Goal: Information Seeking & Learning: Learn about a topic

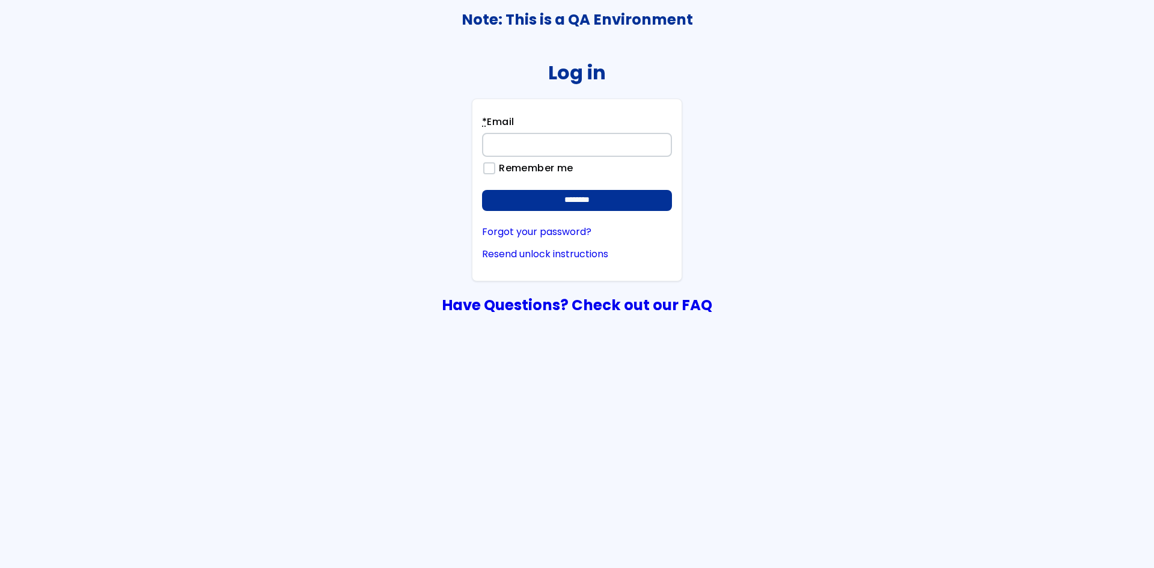
type input "**********"
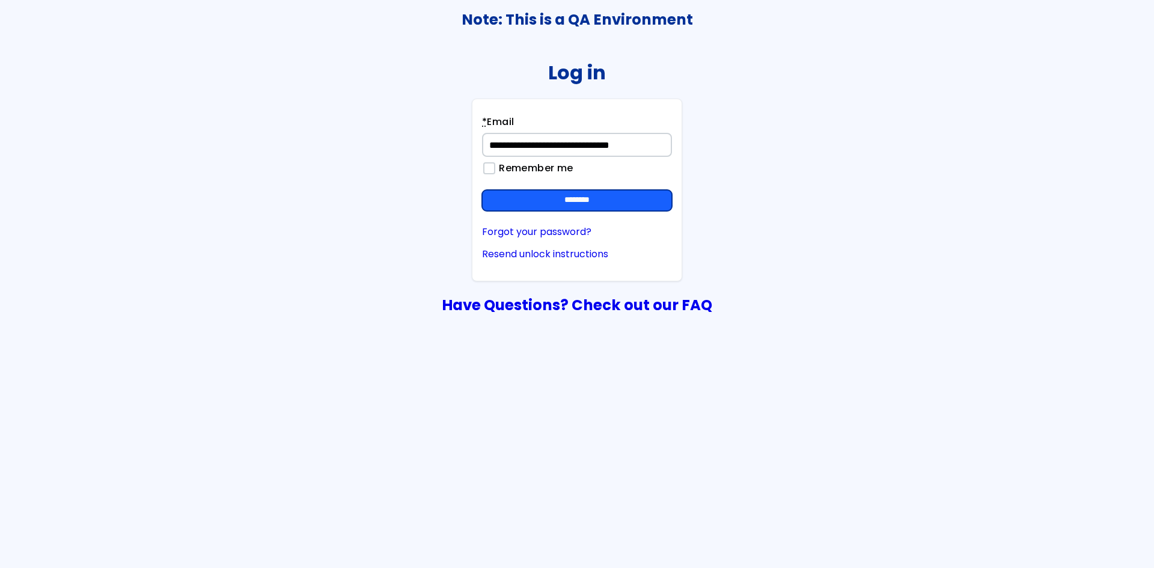
click at [631, 200] on input "********" at bounding box center [577, 201] width 190 height 22
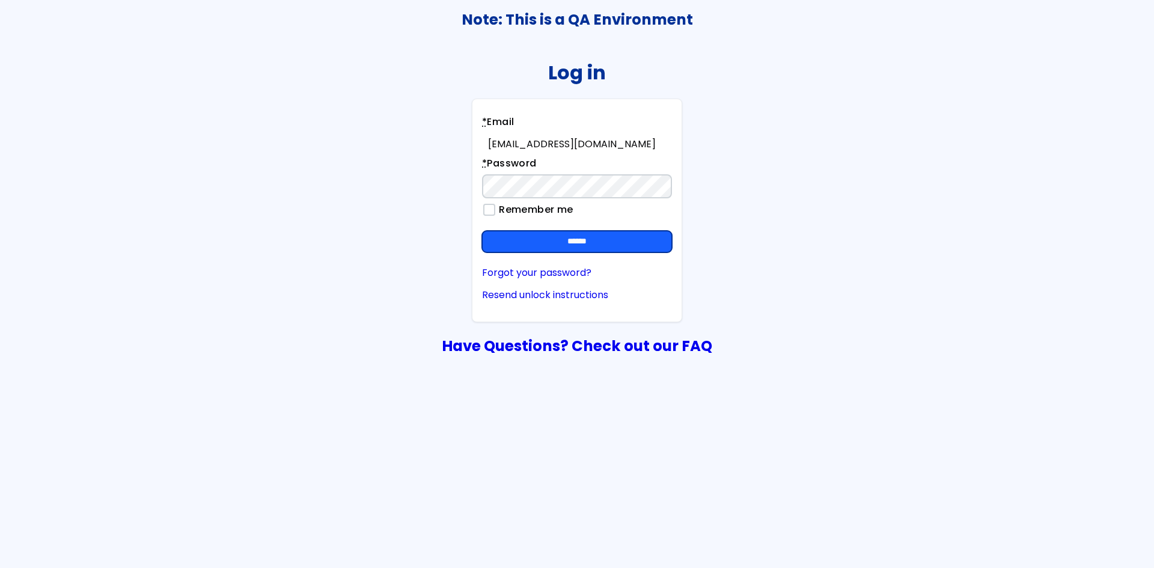
click at [633, 239] on input "******" at bounding box center [577, 242] width 190 height 22
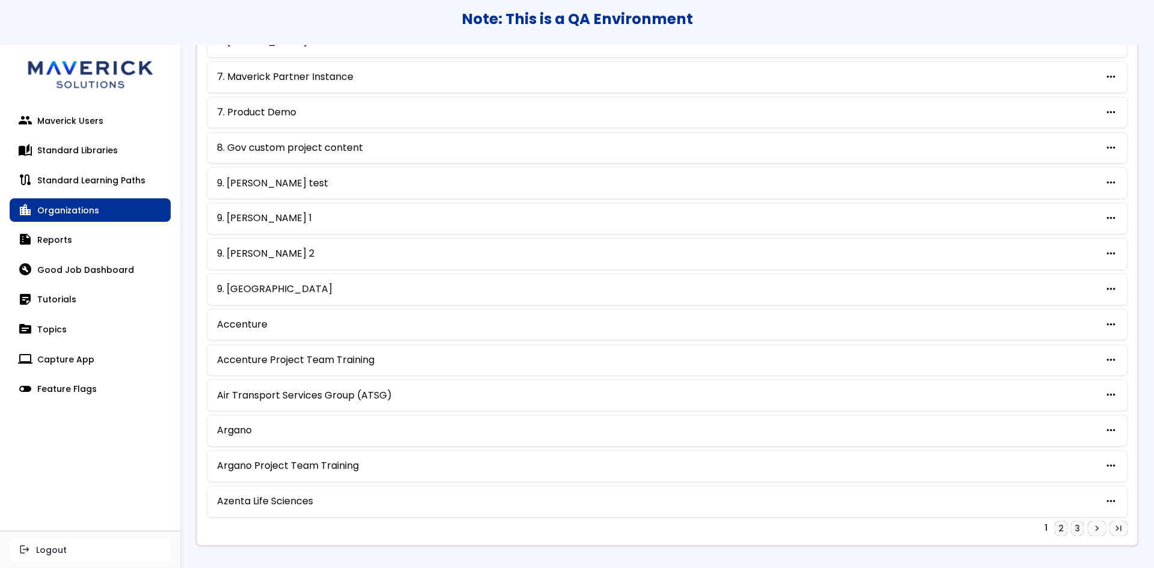
scroll to position [495, 0]
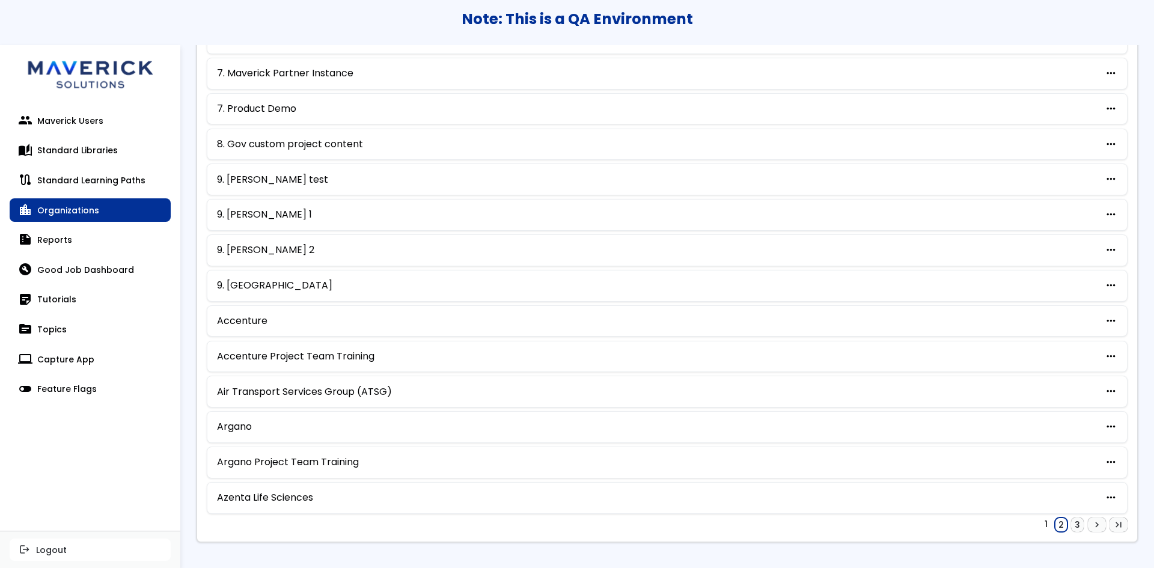
click at [1055, 522] on link "2" at bounding box center [1061, 525] width 13 height 14
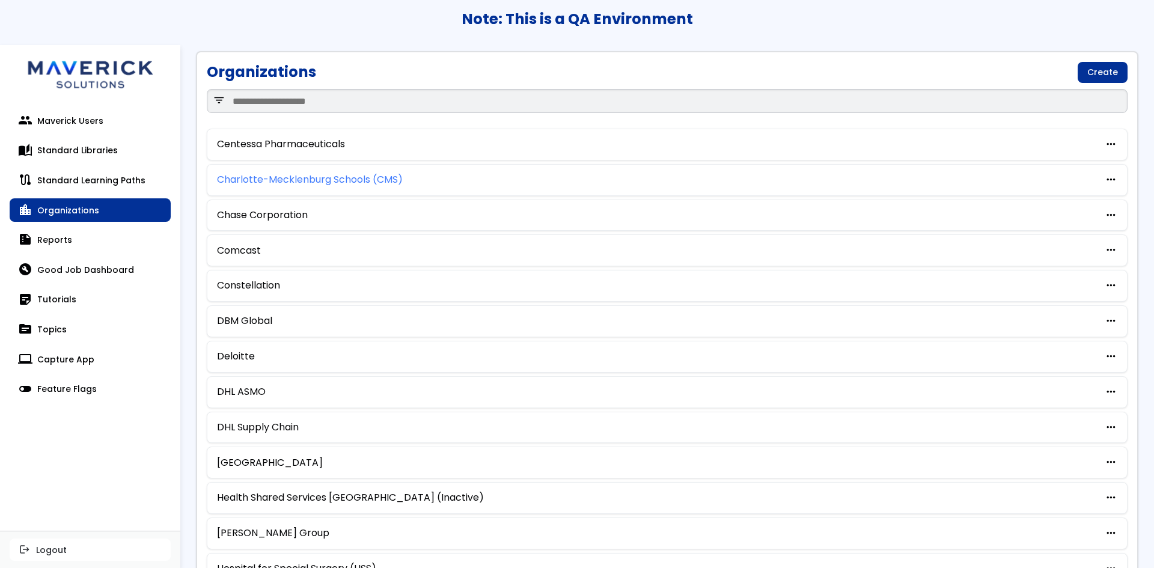
click at [314, 178] on link "Charlotte-Mecklenburg Schools (CMS)" at bounding box center [310, 179] width 186 height 11
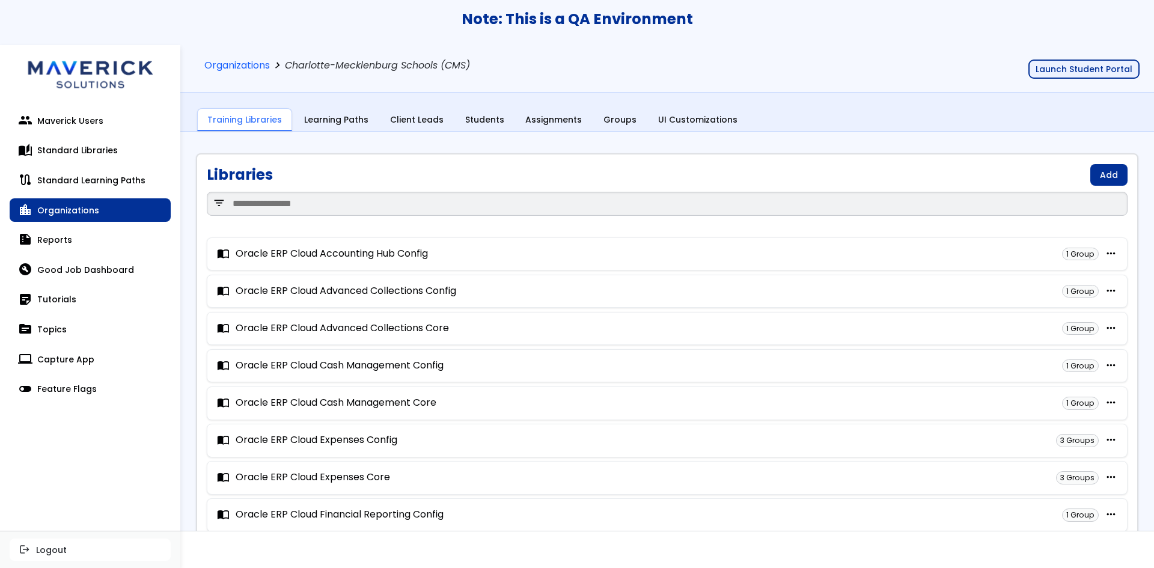
click at [1104, 70] on button "Launch Student Portal" at bounding box center [1083, 69] width 111 height 19
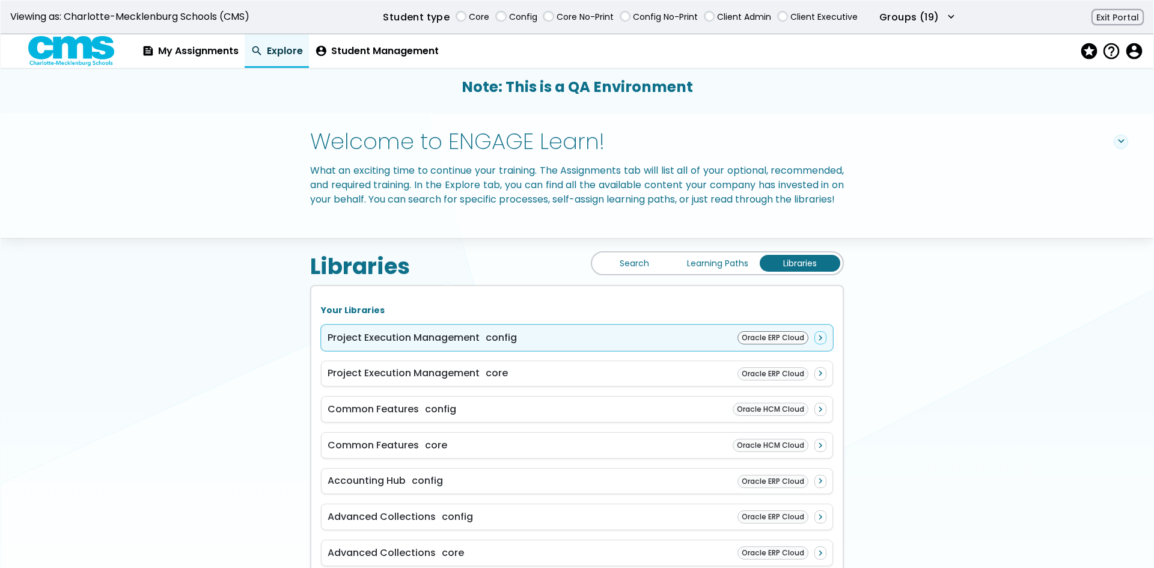
click at [537, 351] on div "Project Execution Management config Oracle ERP Cloud navigate_next" at bounding box center [577, 338] width 512 height 26
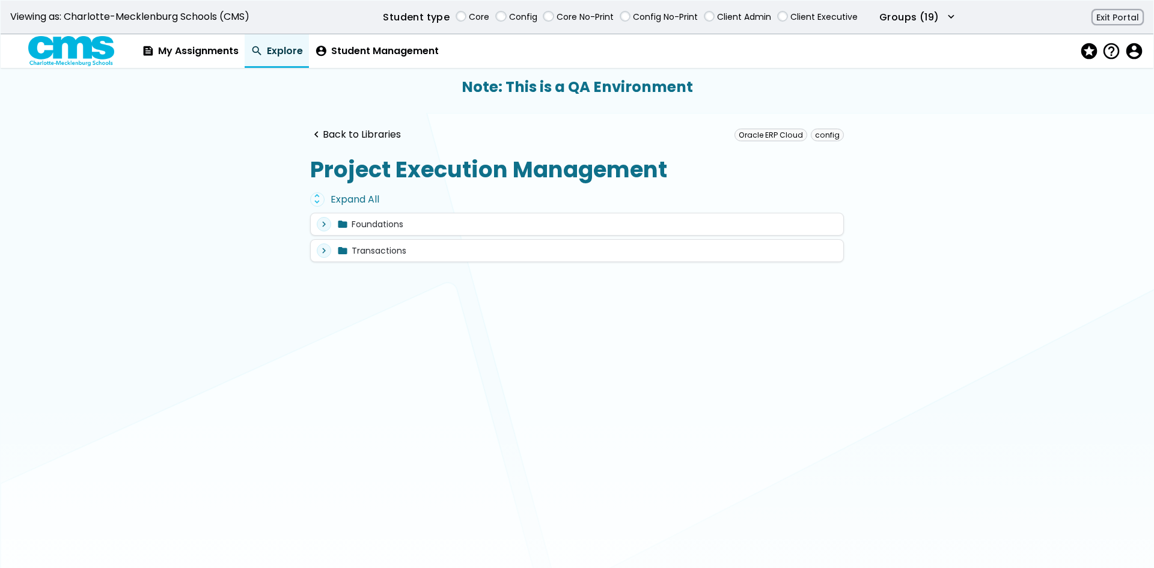
click at [335, 205] on div "unfold_more Expand All" at bounding box center [577, 199] width 534 height 14
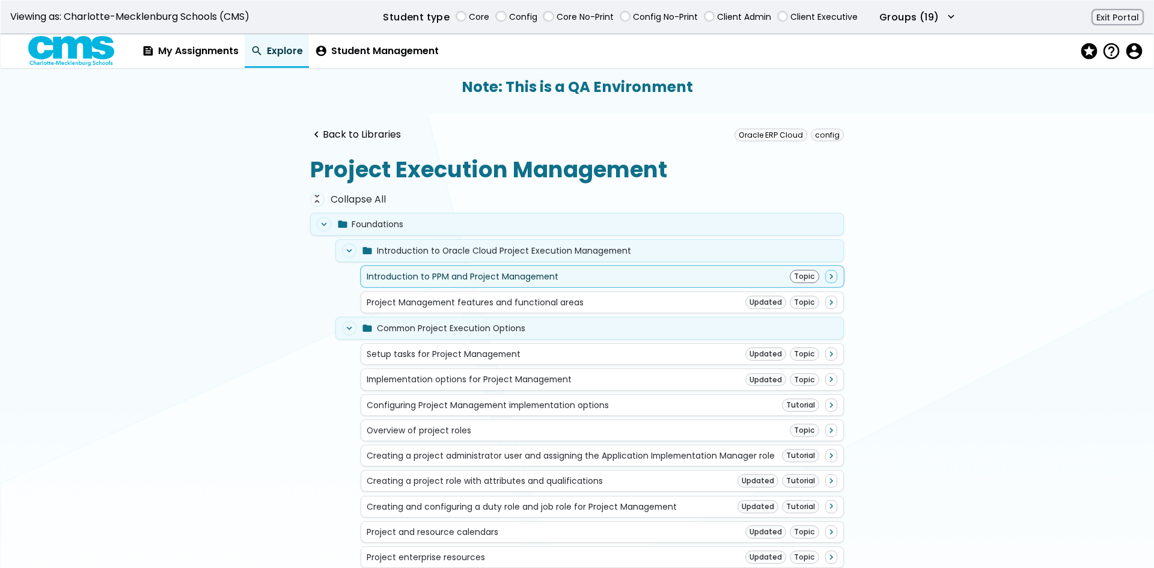
click at [456, 277] on div "Introduction to PPM and Project Management" at bounding box center [463, 277] width 192 height 10
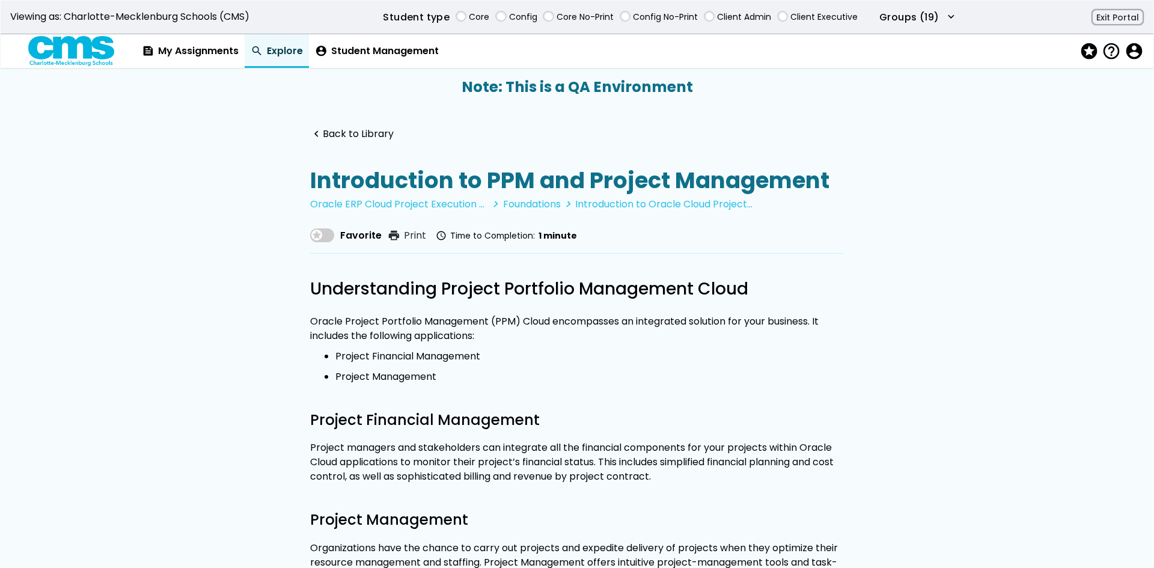
click at [329, 145] on div "navigate_before Back to Library Introduction to PPM and Project Management Orac…" at bounding box center [576, 565] width 615 height 905
click at [367, 136] on link "navigate_before Back to Library" at bounding box center [352, 134] width 84 height 11
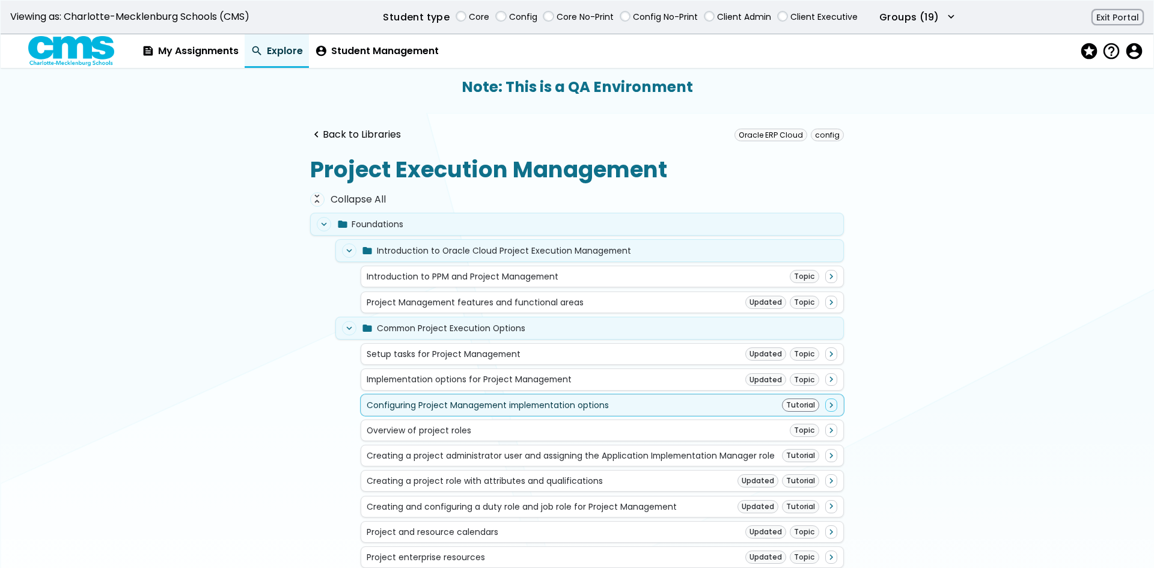
click at [572, 410] on div "Configuring Project Management implementation options" at bounding box center [488, 405] width 242 height 10
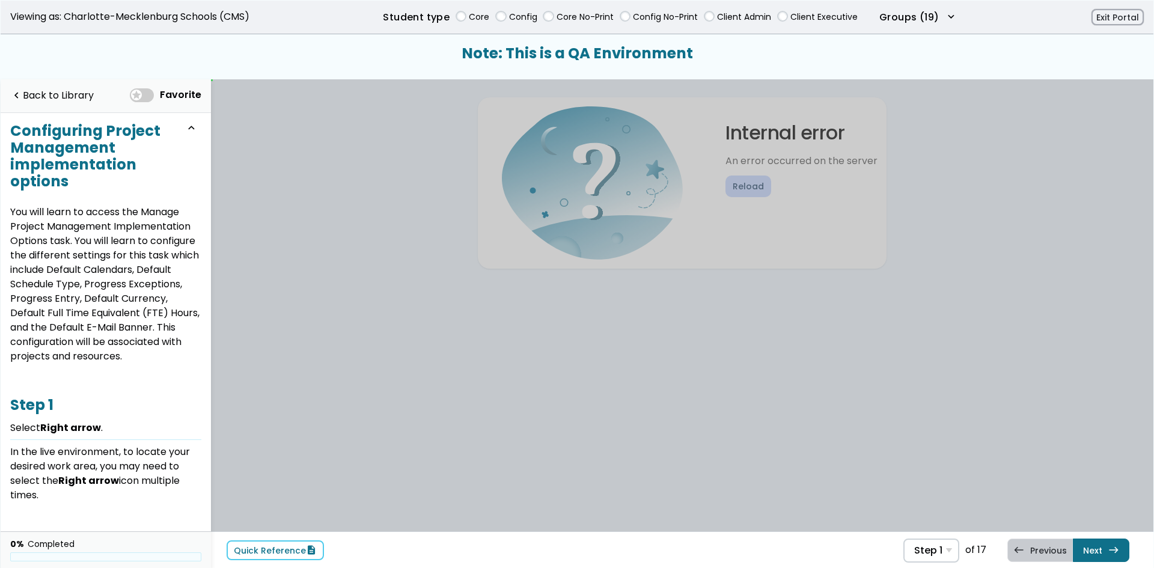
click at [148, 95] on span at bounding box center [142, 95] width 24 height 14
click at [1102, 552] on link "Next east Step 2 Select My Enterprise ." at bounding box center [1101, 550] width 56 height 23
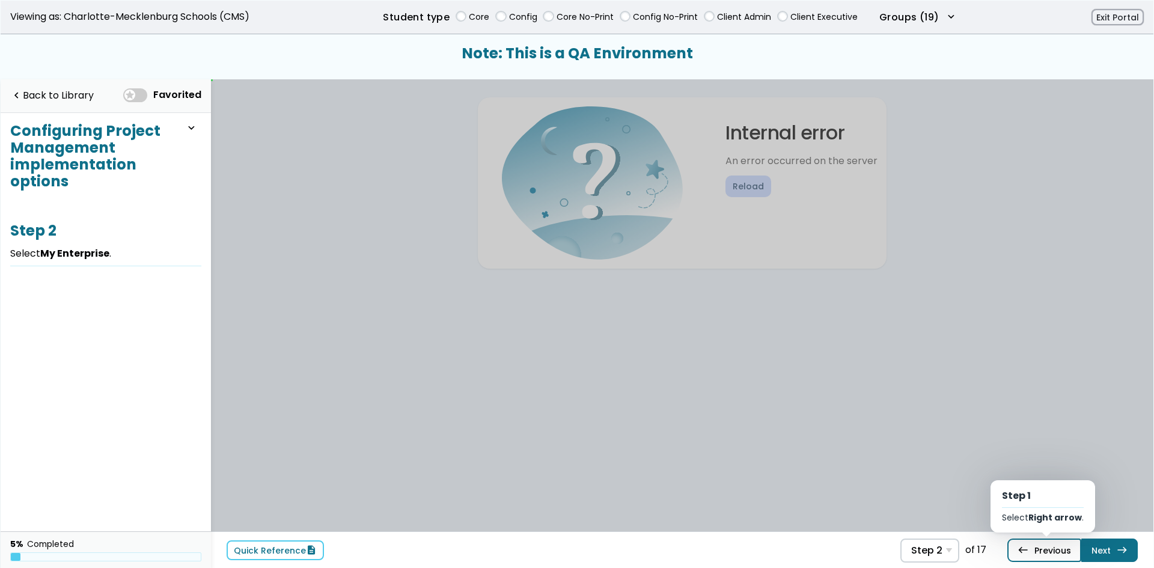
click at [1049, 555] on link "west Previous Step 1 Select Right arrow ." at bounding box center [1044, 550] width 74 height 23
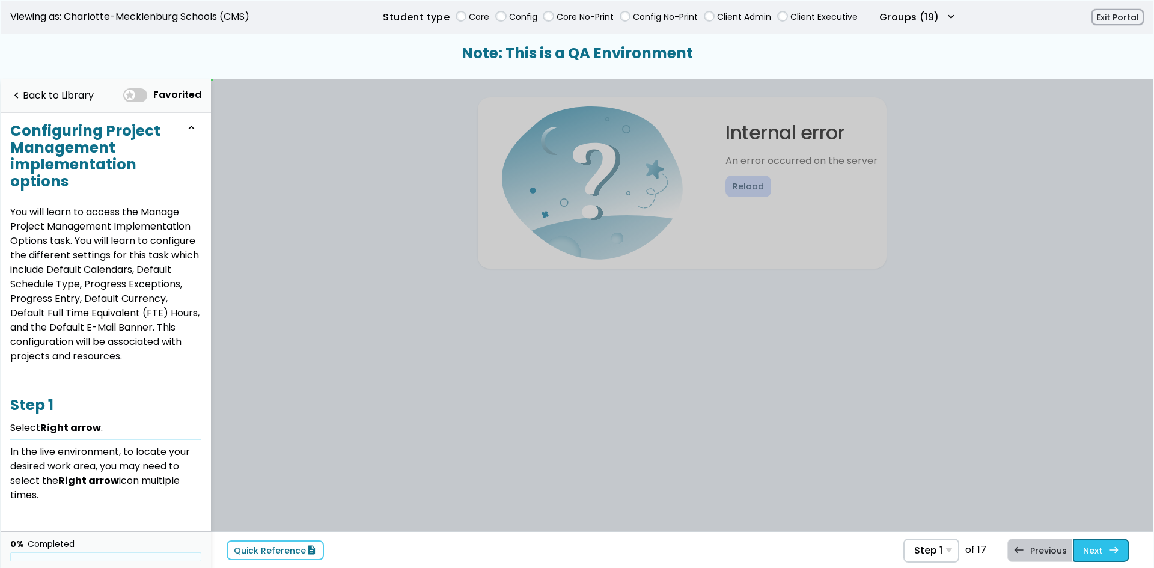
click at [1105, 550] on link "Next east Step 2 Select My Enterprise ." at bounding box center [1101, 550] width 56 height 23
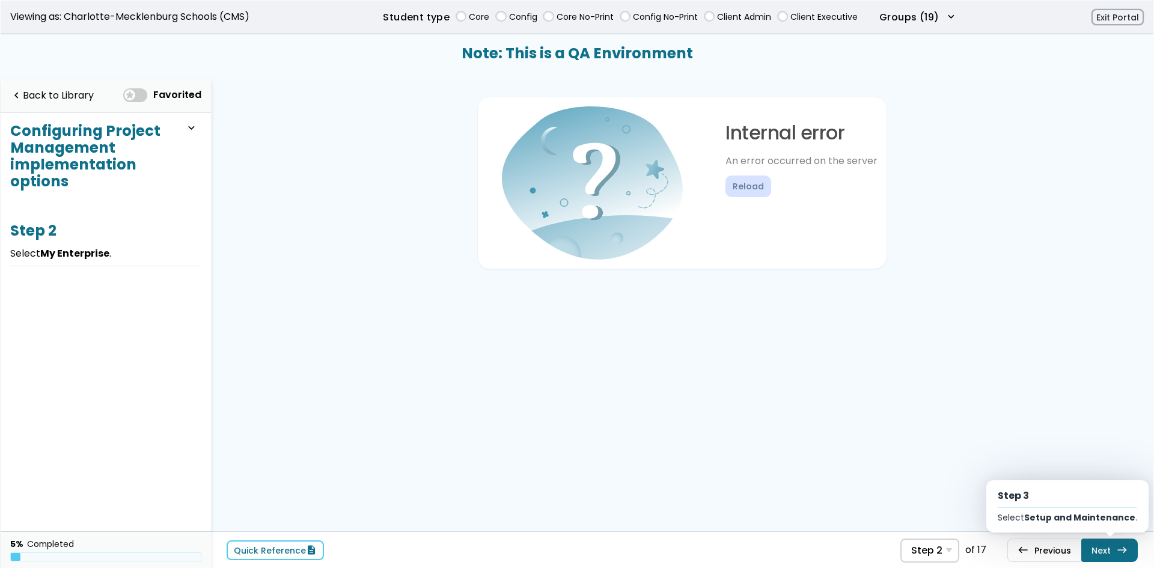
click at [1105, 550] on link "Next east Step 3 Select Setup and Maintenance ." at bounding box center [1109, 550] width 56 height 23
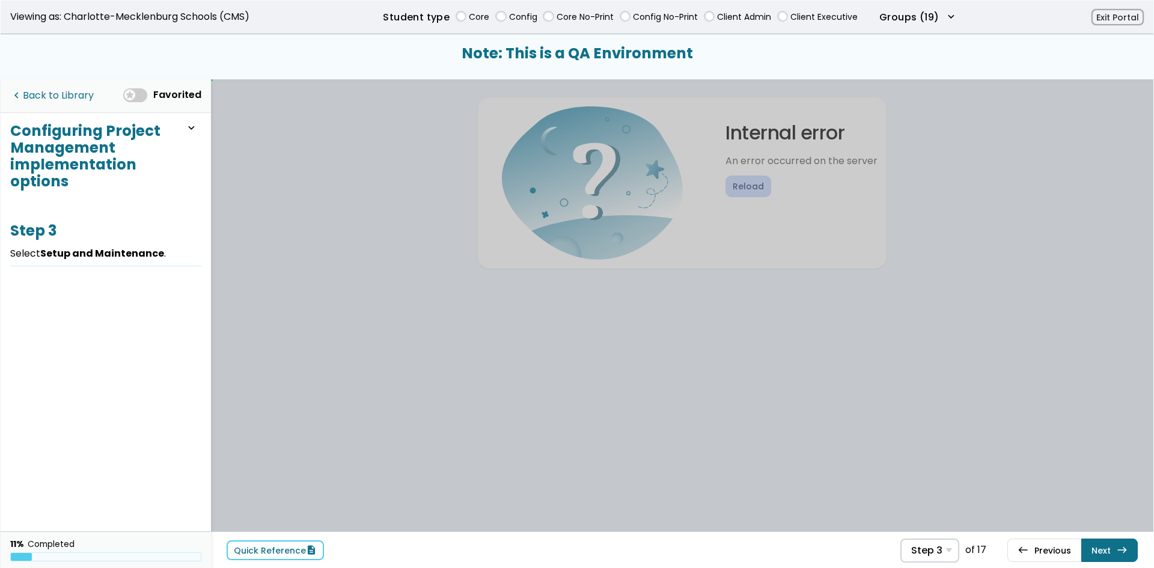
click at [50, 101] on link "navigate_before Back to Library" at bounding box center [52, 96] width 84 height 25
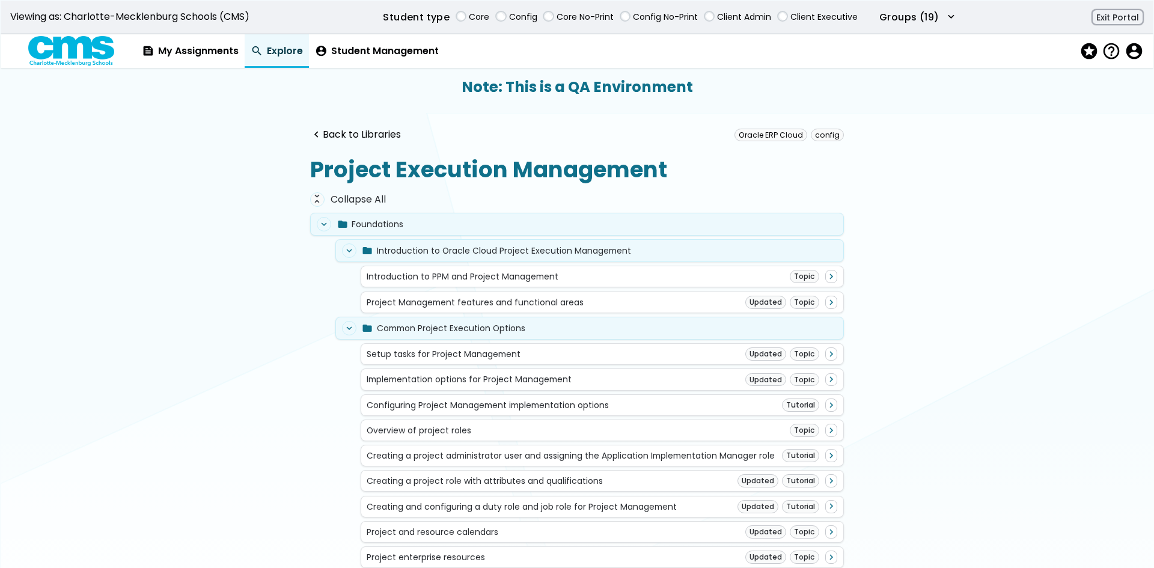
click at [371, 127] on main "navigate_before Back to Libraries Oracle ERP Cloud config Project Execution Man…" at bounding box center [577, 341] width 1153 height 456
click at [371, 130] on link "navigate_before Back to Libraries" at bounding box center [355, 134] width 91 height 11
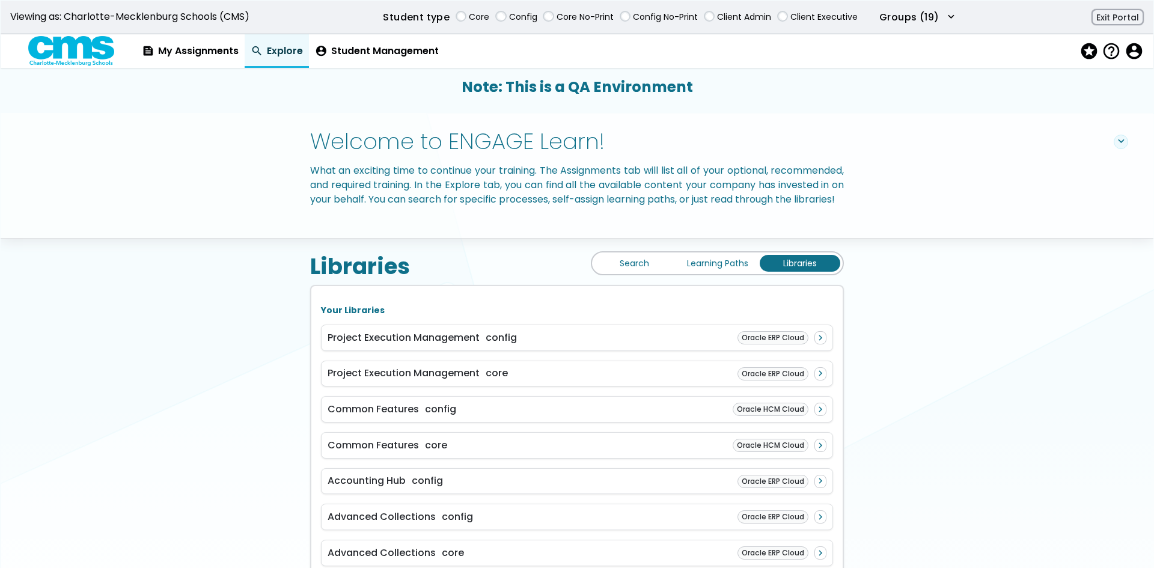
click at [685, 272] on link "Learning Paths" at bounding box center [717, 263] width 81 height 17
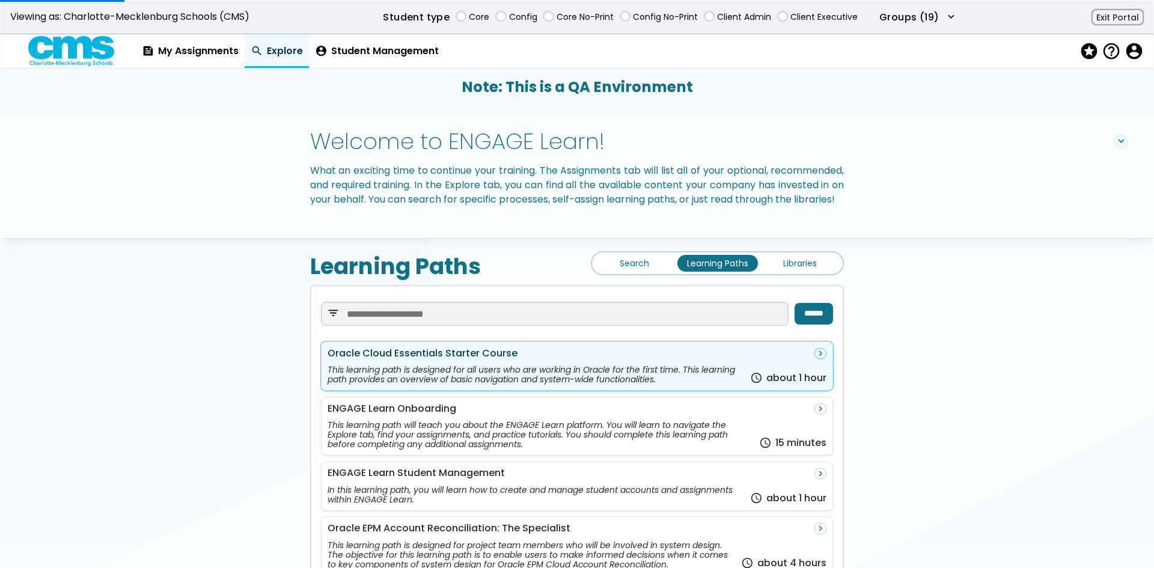
click at [566, 359] on div "Oracle Cloud Essentials Starter Course navigate_next" at bounding box center [577, 353] width 499 height 11
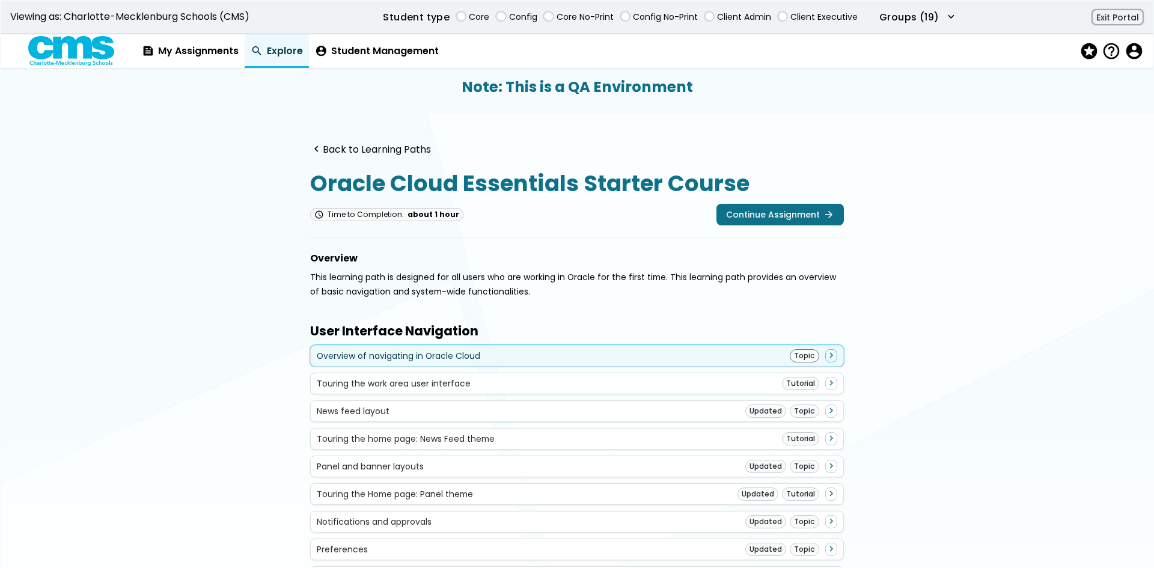
click at [576, 349] on div "Overview of navigating in Oracle Cloud Topic navigate_next" at bounding box center [577, 355] width 521 height 13
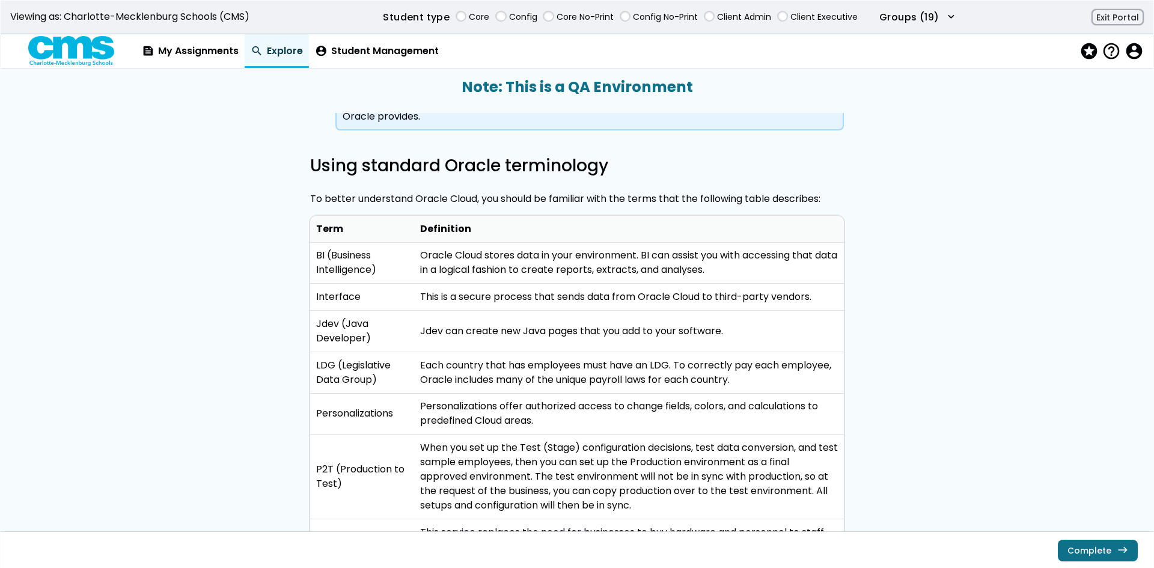
scroll to position [1754, 0]
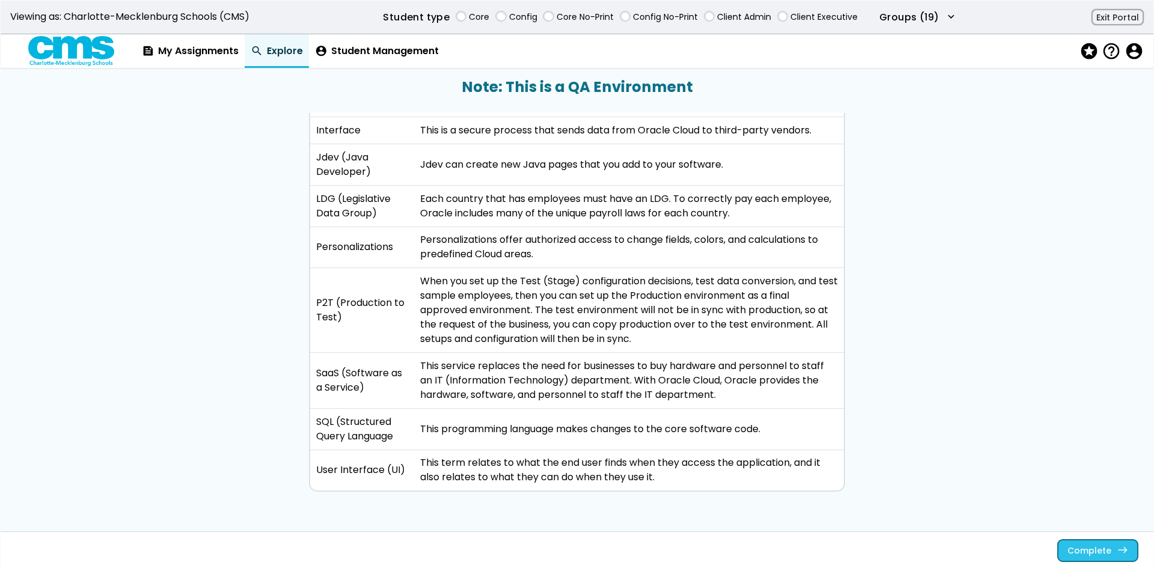
click at [1073, 547] on link "Complete east" at bounding box center [1098, 550] width 80 height 22
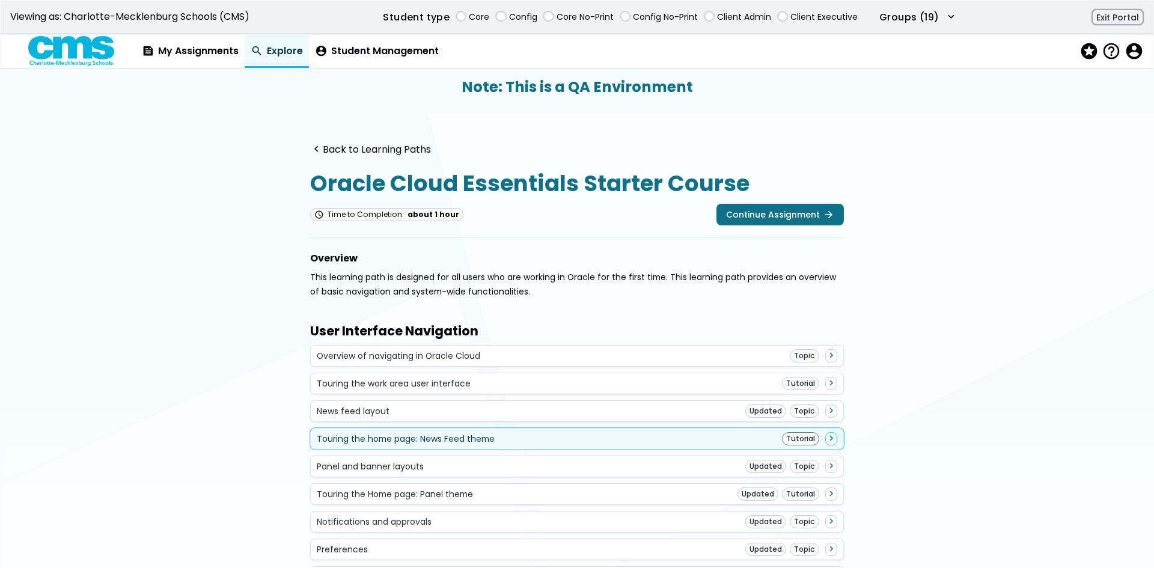
click at [752, 432] on div "Touring the home page: News Feed theme Tutorial navigate_next" at bounding box center [577, 438] width 521 height 13
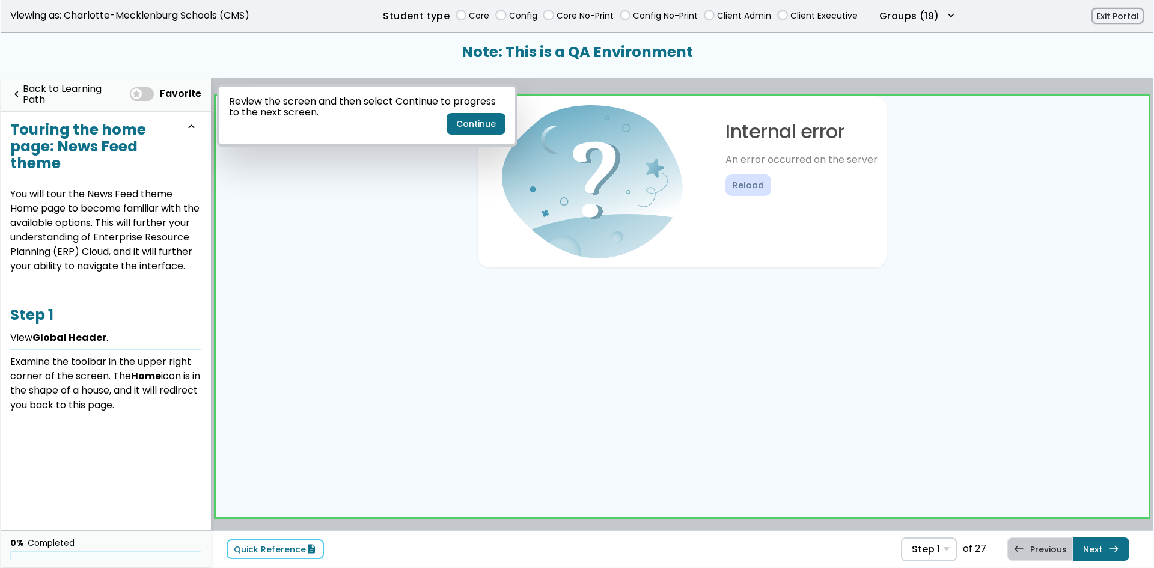
scroll to position [2, 0]
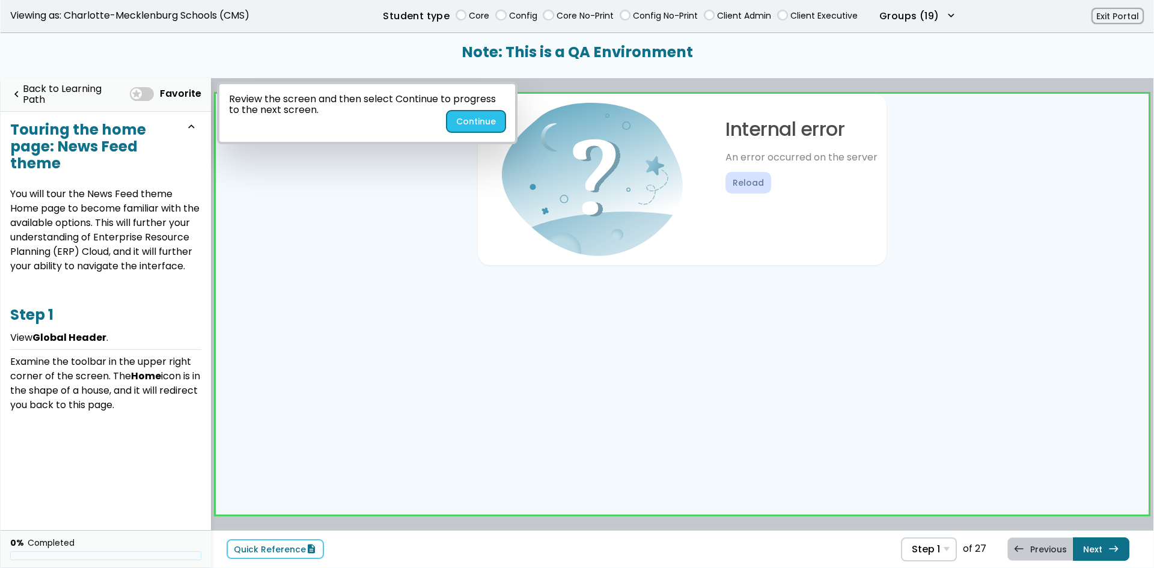
click at [478, 128] on button "Continue" at bounding box center [476, 122] width 59 height 22
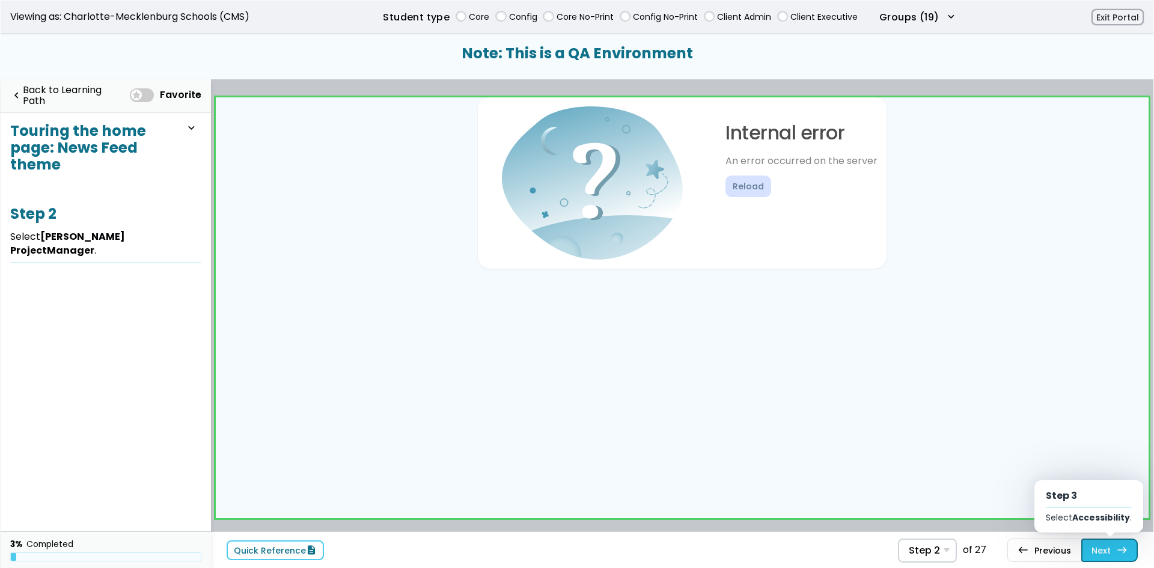
click at [1105, 554] on link "Next east Step 3 Select Accessibility ." at bounding box center [1109, 550] width 56 height 23
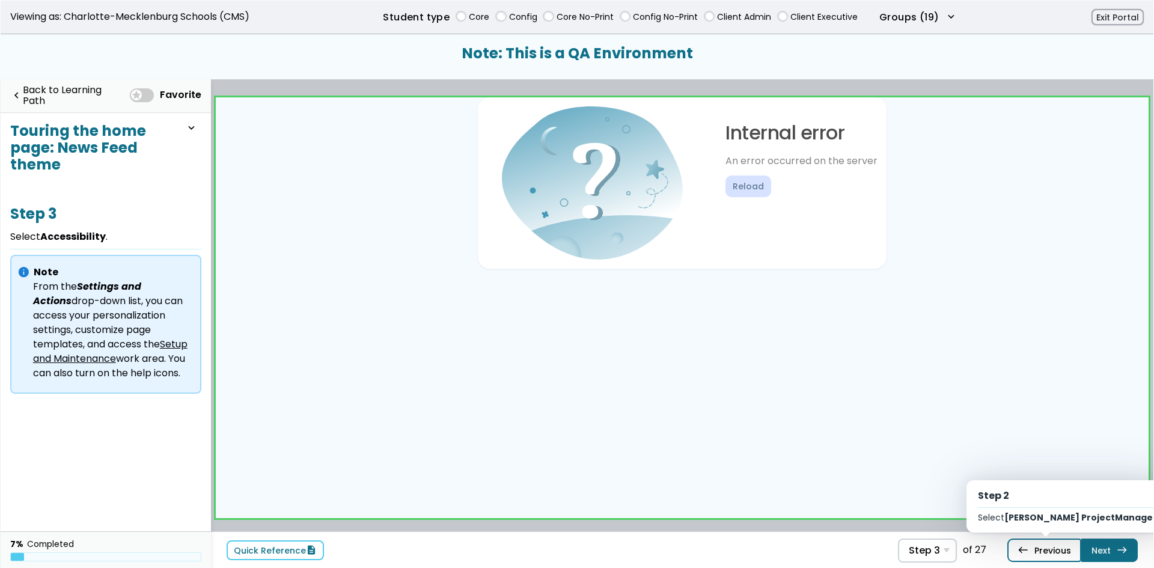
click at [1052, 548] on link "west Previous Step 2 Select Alfred ProjectManager ." at bounding box center [1044, 550] width 74 height 23
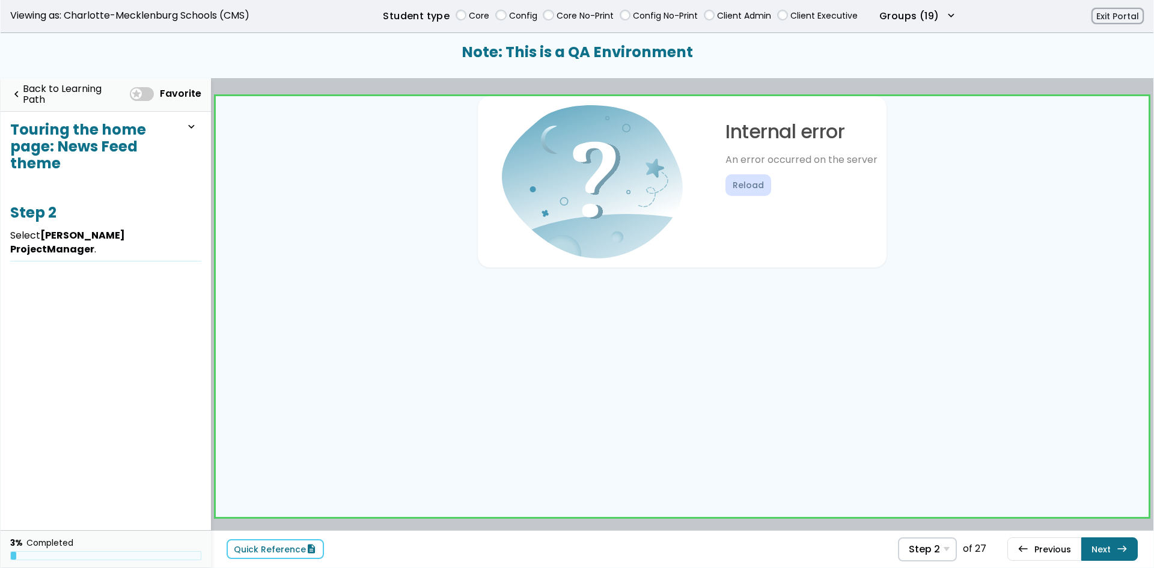
scroll to position [2, 0]
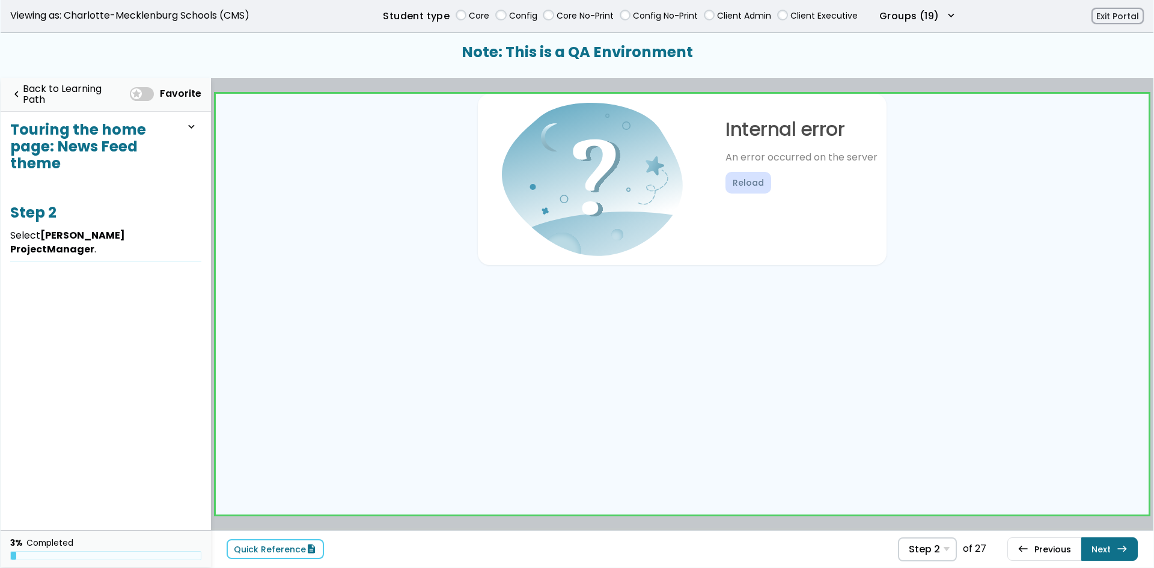
click at [36, 79] on div "navigate_before Back to Learning Path Favorite" at bounding box center [106, 95] width 210 height 34
click at [40, 84] on link "navigate_before Back to Learning Path" at bounding box center [67, 94] width 114 height 25
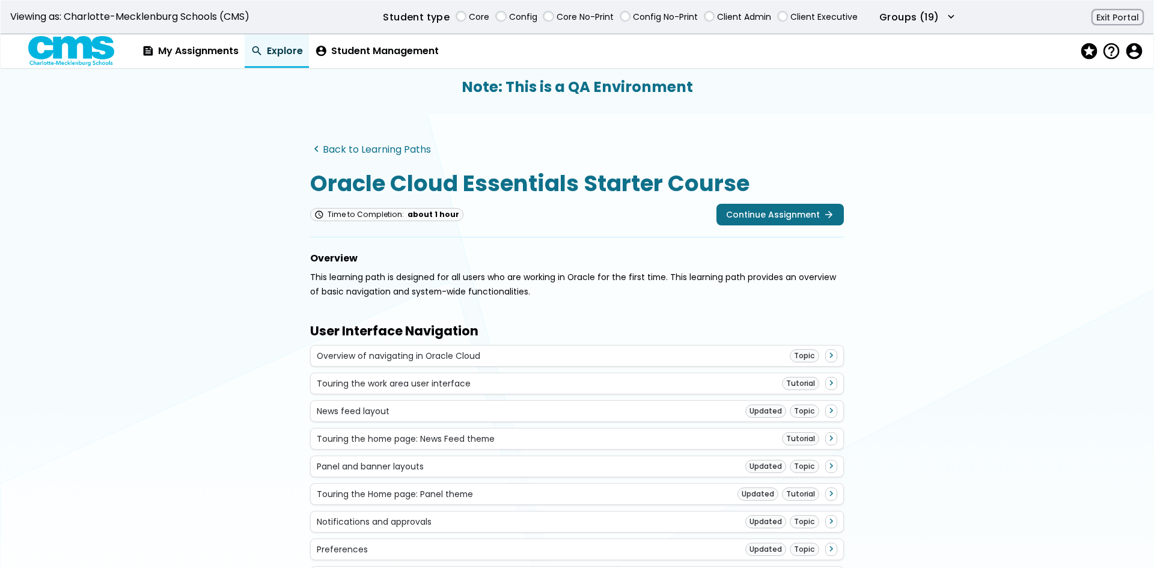
click at [376, 151] on link "navigate_before Back to Learning Paths" at bounding box center [370, 149] width 121 height 11
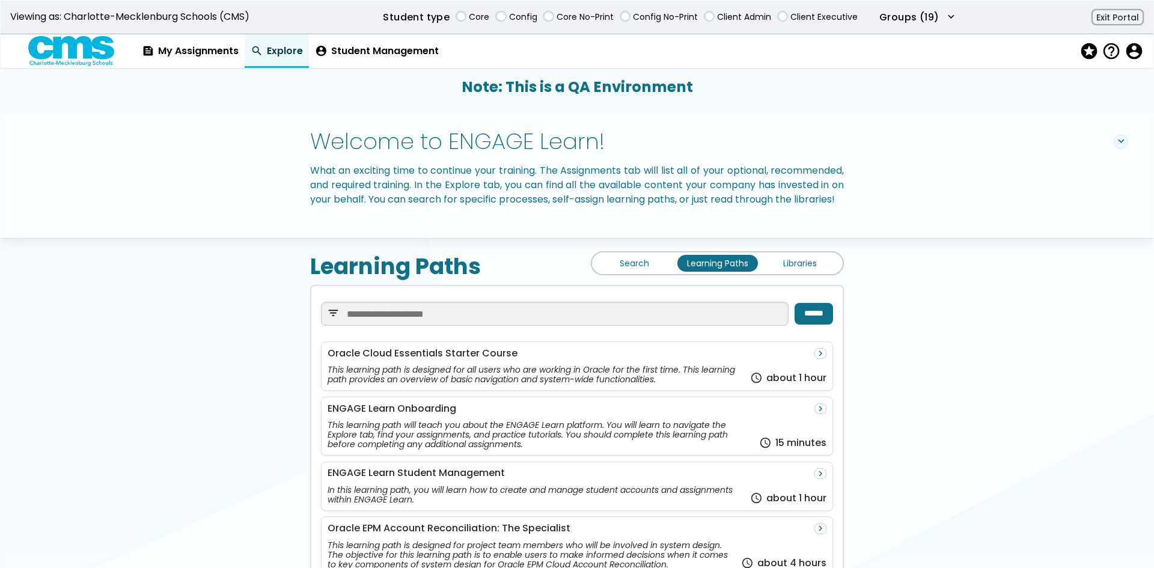
click at [624, 272] on link "Search" at bounding box center [634, 263] width 81 height 17
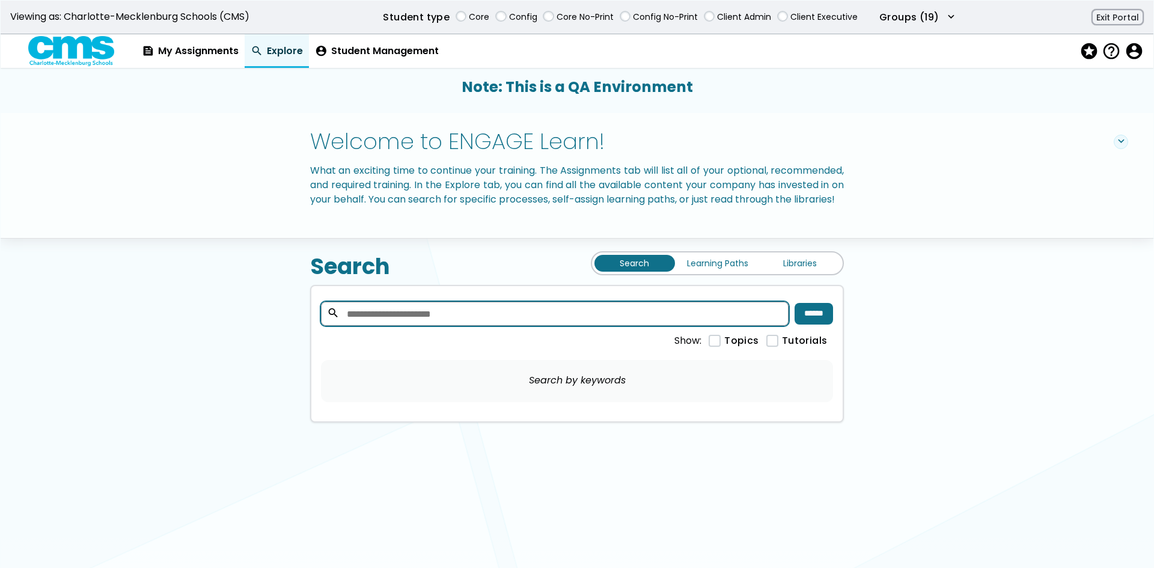
click at [599, 326] on input "search" at bounding box center [555, 314] width 468 height 24
type input "*******"
click at [810, 325] on input "******" at bounding box center [814, 314] width 38 height 22
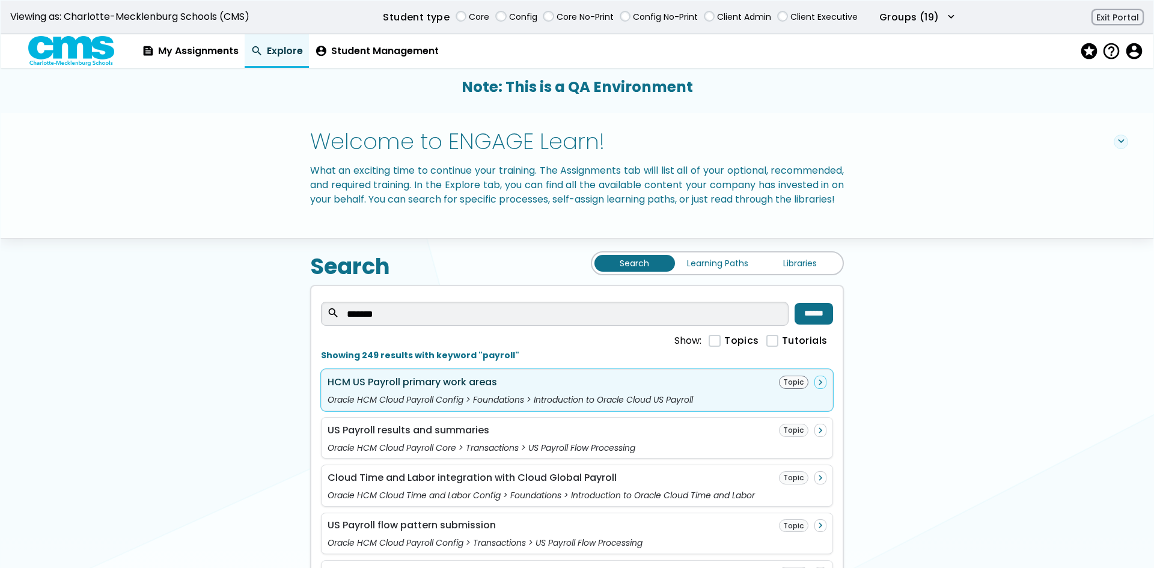
click at [499, 389] on div "HCM US Payroll primary work areas Topic navigate_next" at bounding box center [577, 382] width 499 height 13
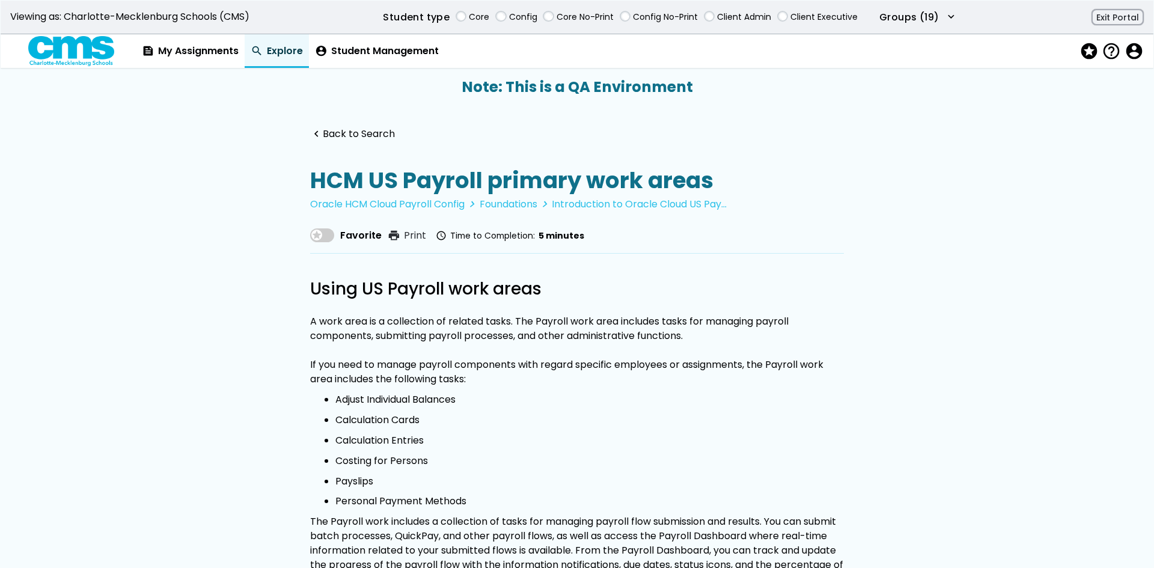
click at [312, 243] on div "Favorite print Print schedule Time to Completion: 5 minutes" at bounding box center [447, 236] width 274 height 25
click at [314, 241] on span at bounding box center [322, 235] width 24 height 14
click at [346, 138] on link "navigate_before Back to Search" at bounding box center [352, 134] width 85 height 11
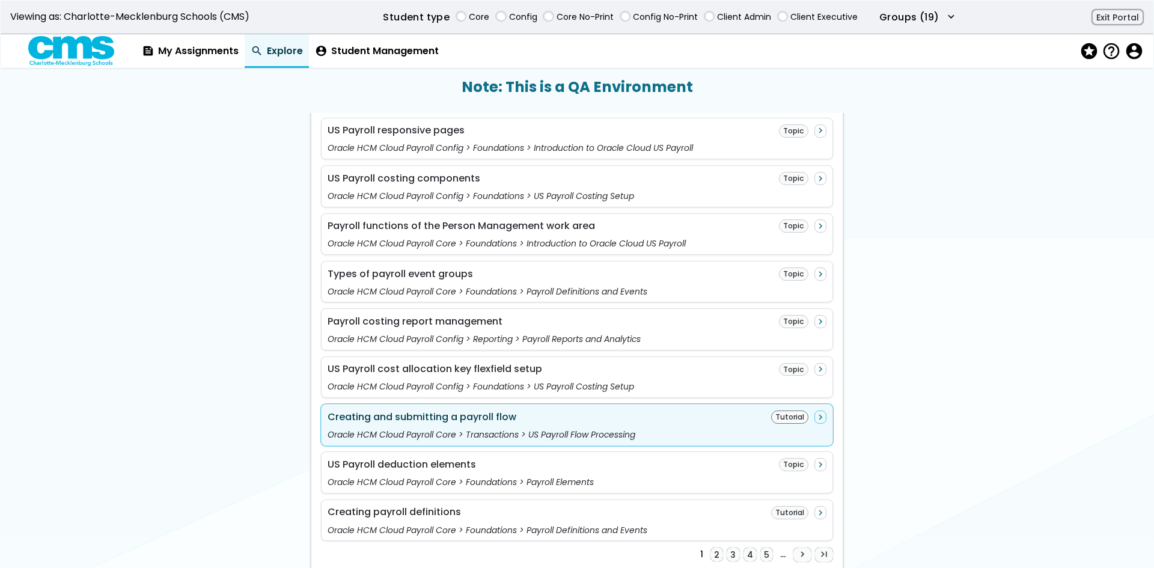
scroll to position [1084, 0]
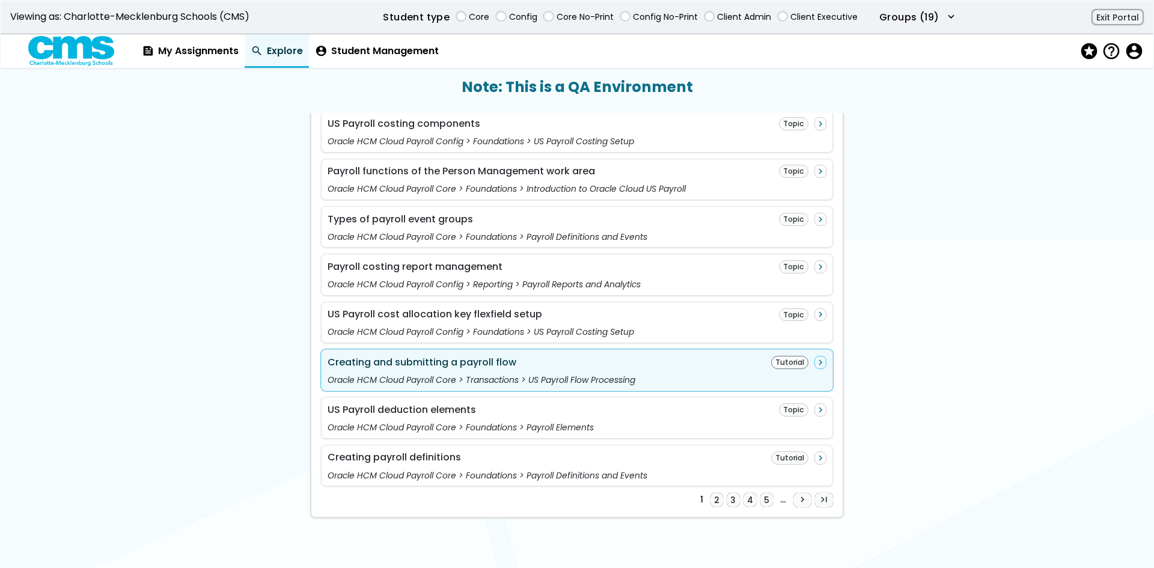
click at [432, 364] on div "Creating and submitting a payroll flow" at bounding box center [422, 362] width 189 height 11
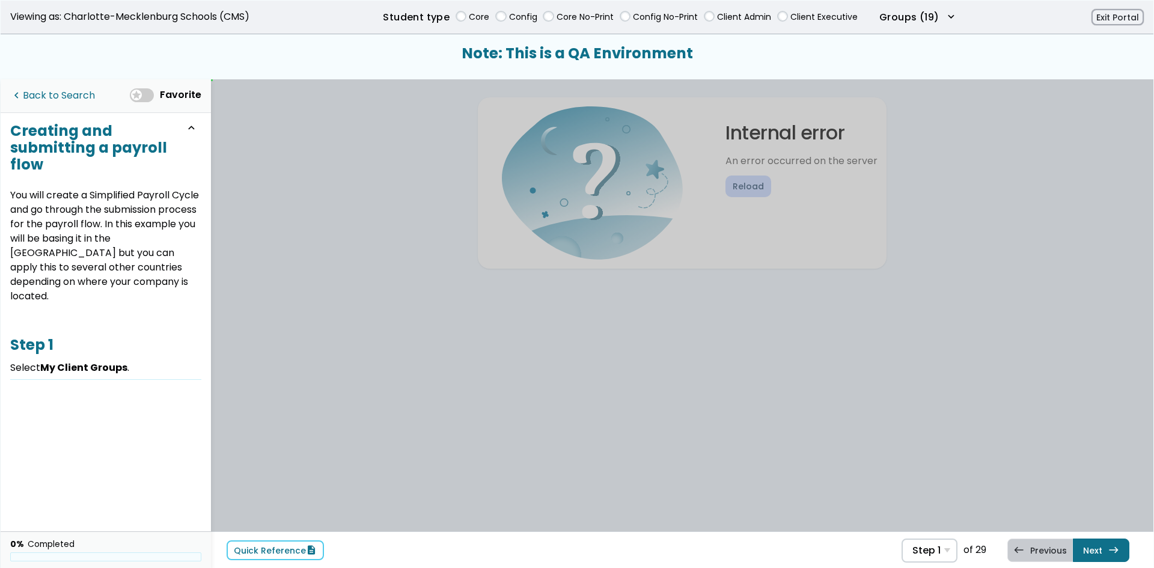
click at [84, 94] on link "navigate_before Back to Search" at bounding box center [52, 96] width 85 height 25
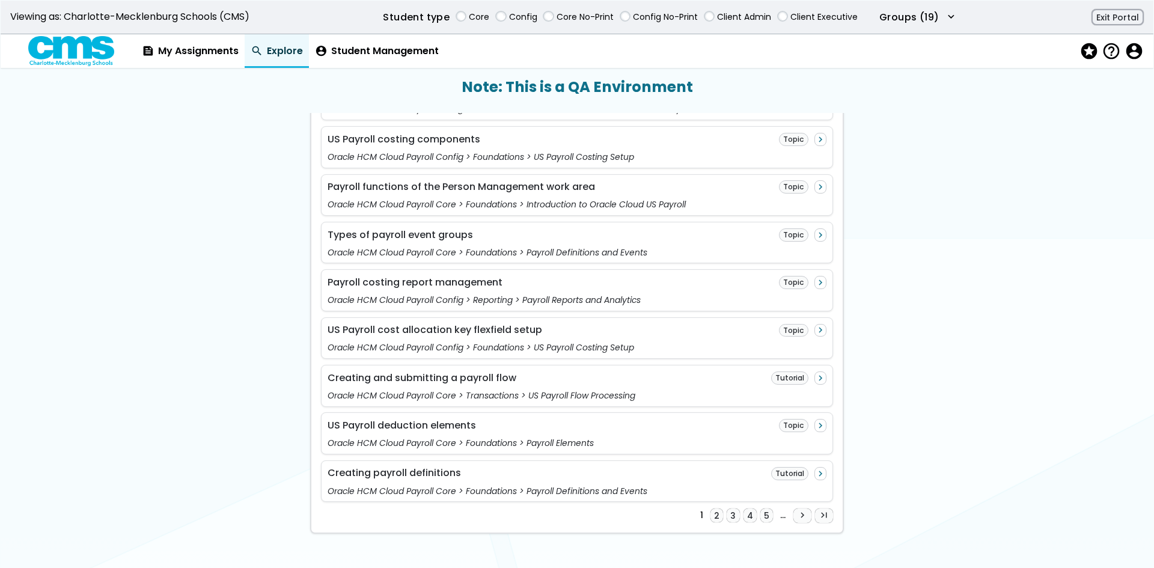
scroll to position [1084, 0]
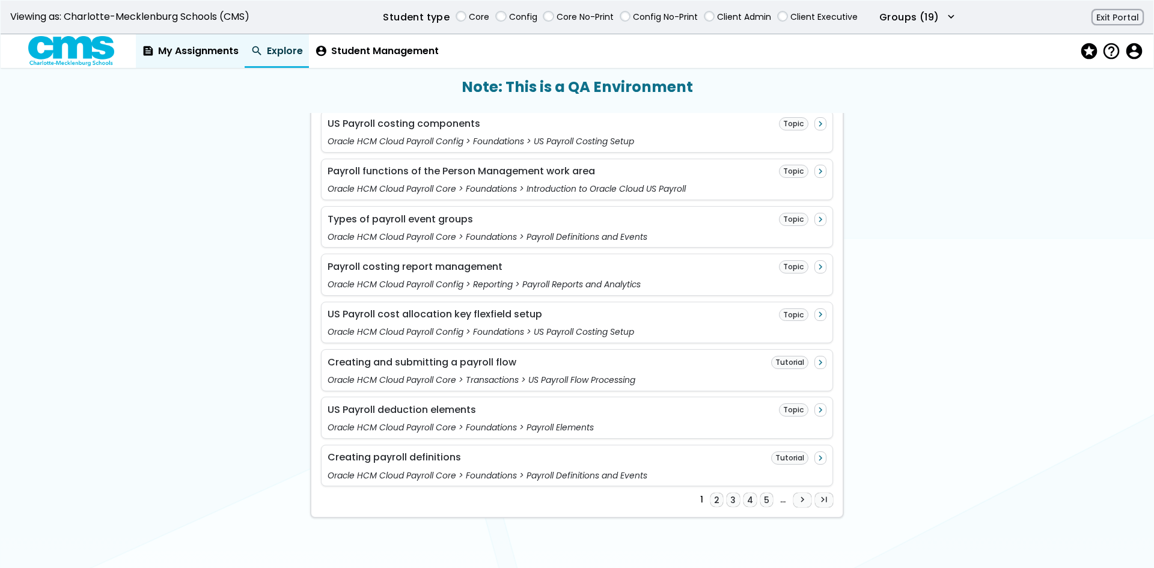
click at [214, 59] on link "feed My Assignments" at bounding box center [190, 51] width 109 height 34
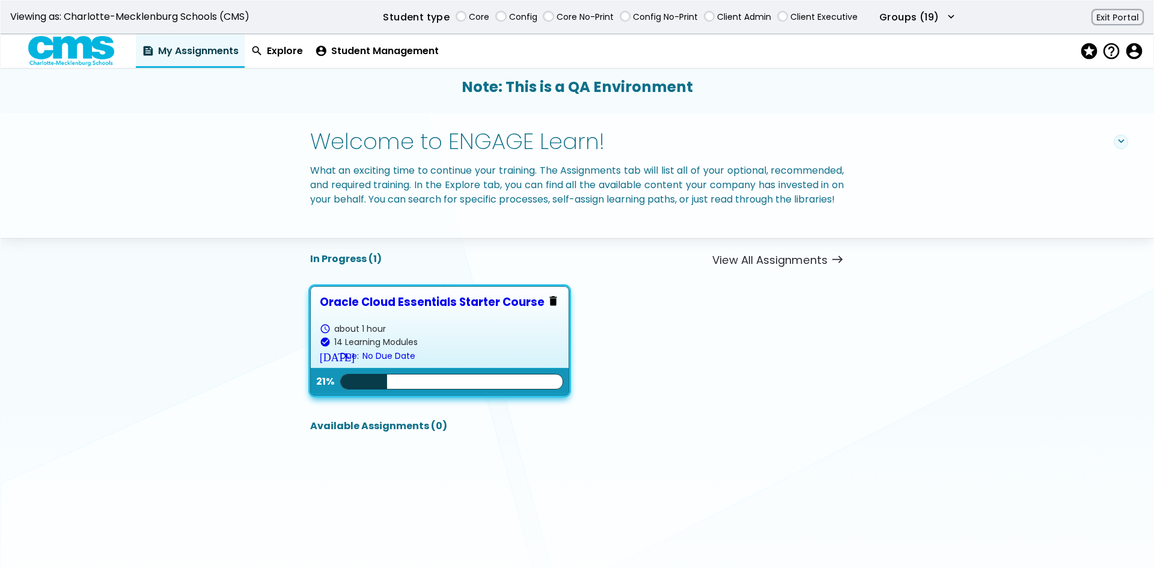
click at [414, 347] on span "14 Learning Modules" at bounding box center [376, 342] width 84 height 10
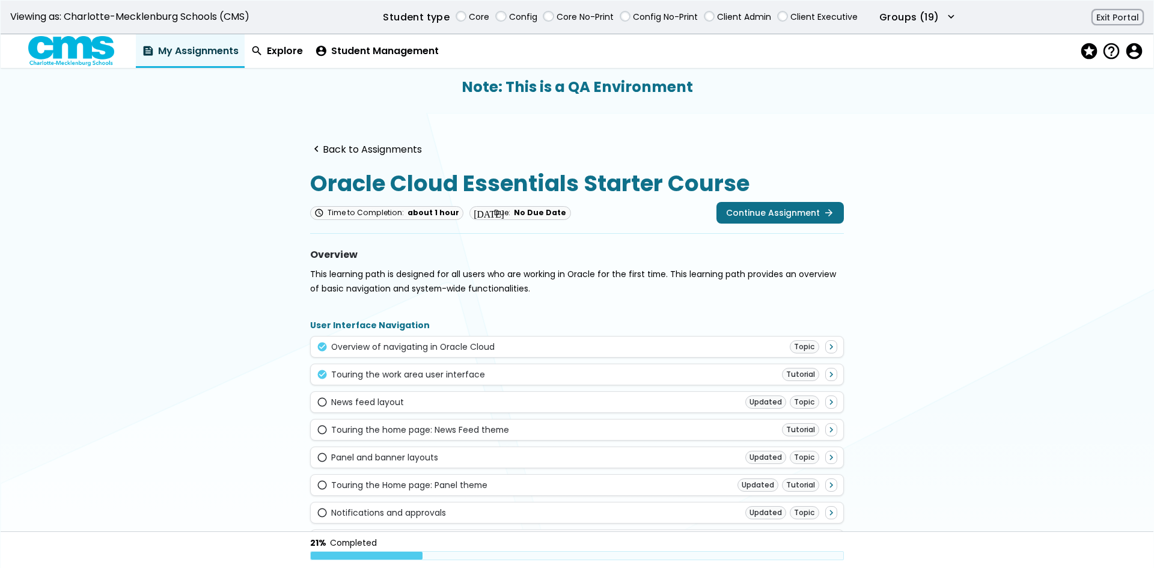
click at [694, 360] on div "User Interface Navigation check_circle Overview of navigating in Oracle Cloud T…" at bounding box center [577, 463] width 534 height 286
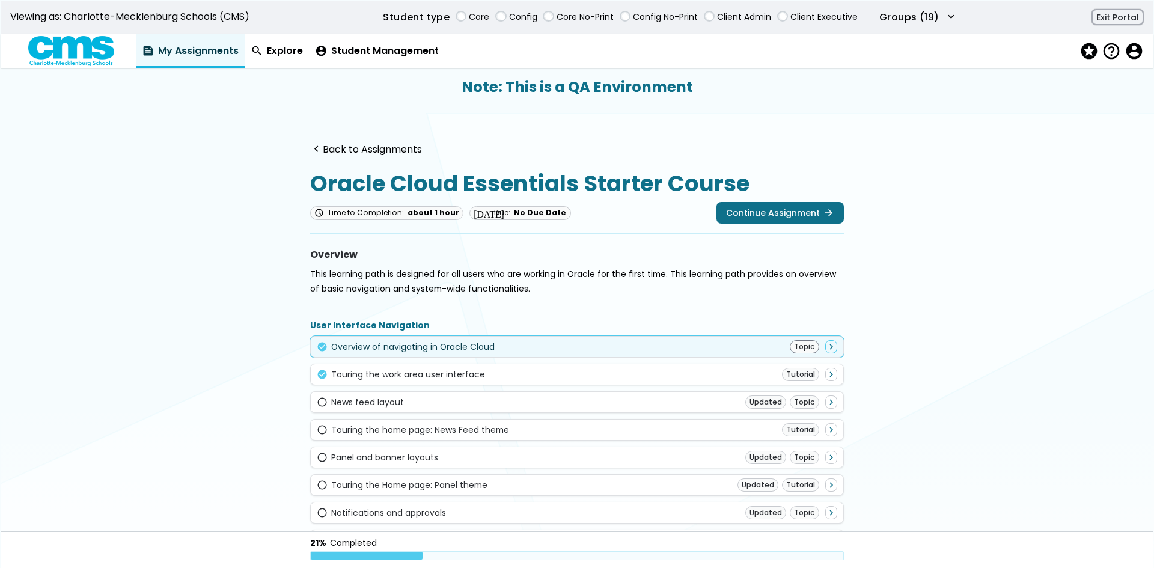
click at [701, 344] on div "check_circle Overview of navigating in Oracle Cloud Topic navigate_next" at bounding box center [577, 346] width 521 height 13
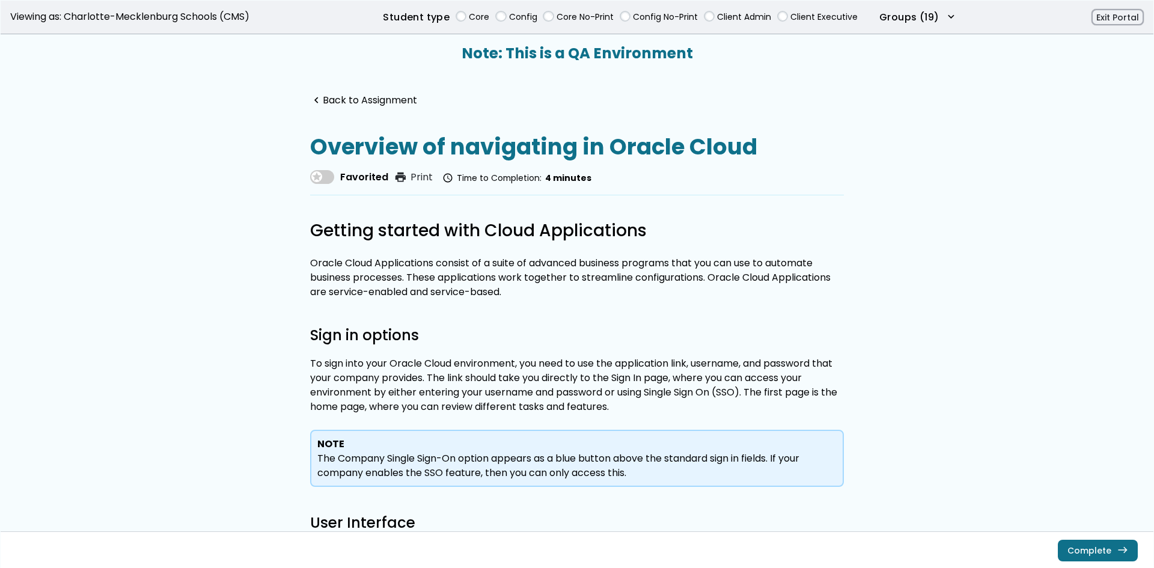
click at [1096, 534] on div "Complete east" at bounding box center [577, 549] width 1153 height 37
click at [1110, 561] on div "Complete east" at bounding box center [577, 549] width 1153 height 37
click at [1117, 551] on span "east" at bounding box center [1122, 550] width 11 height 10
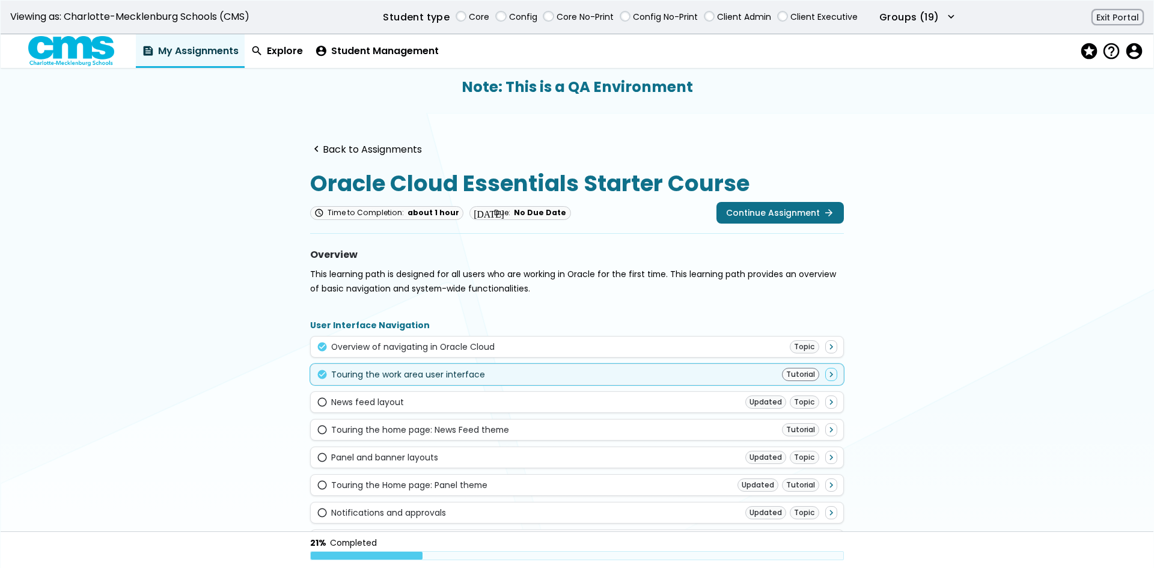
click at [697, 371] on div "check_circle Touring the work area user interface Tutorial navigate_next" at bounding box center [577, 374] width 521 height 13
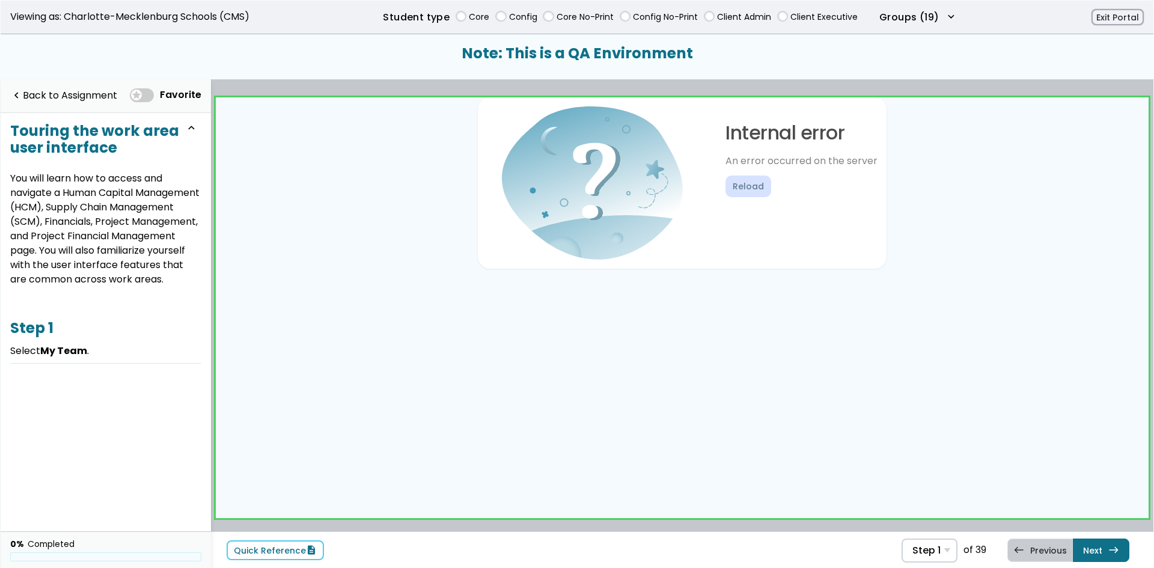
scroll to position [2, 0]
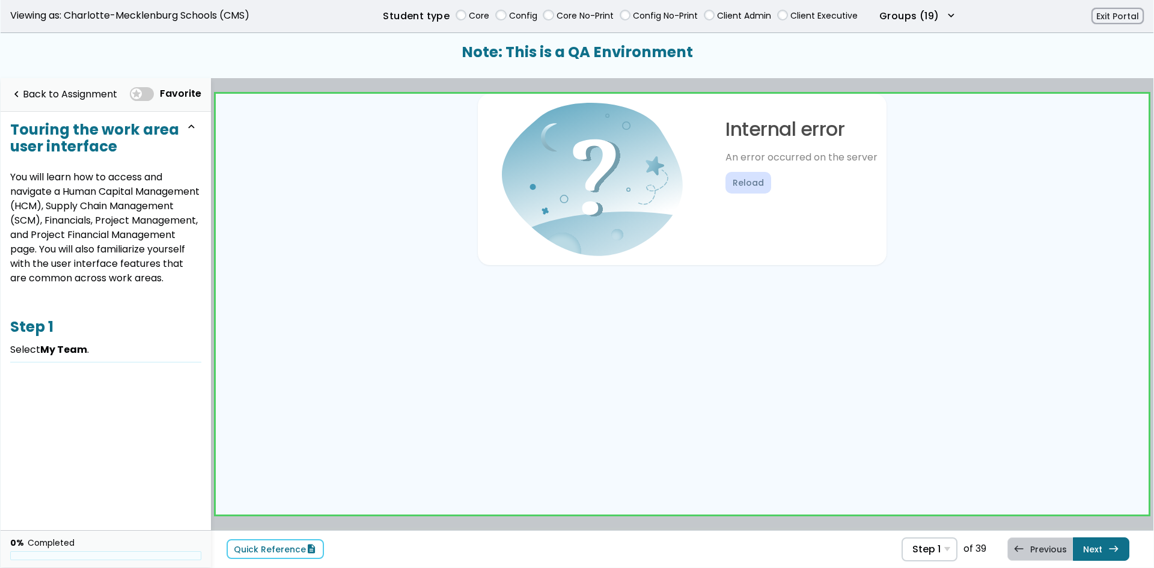
click at [1052, 407] on link at bounding box center [682, 304] width 933 height 421
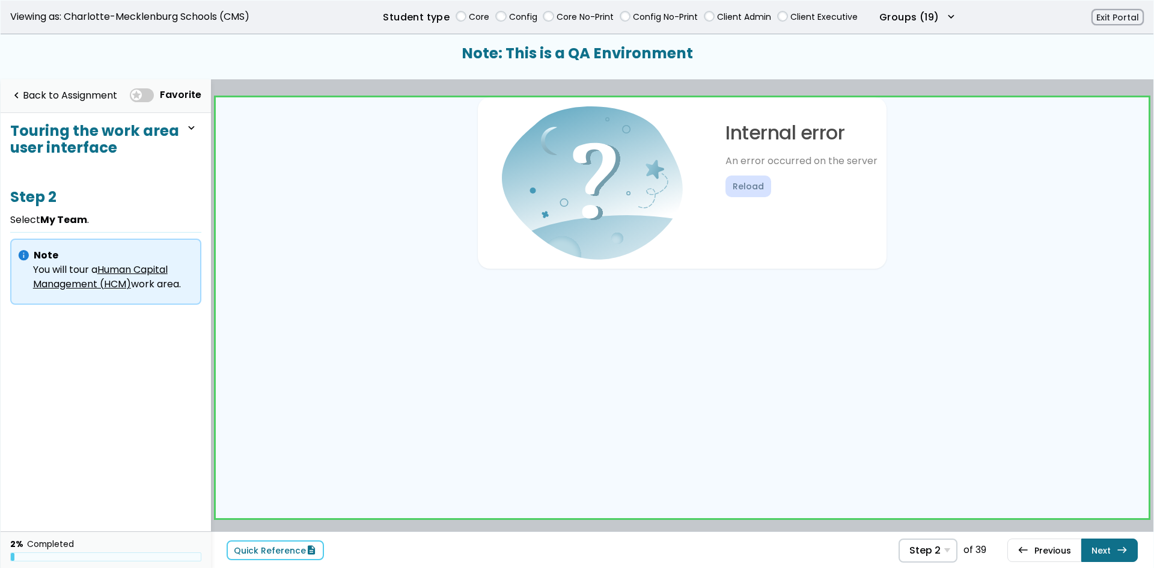
click at [751, 360] on link at bounding box center [682, 307] width 933 height 421
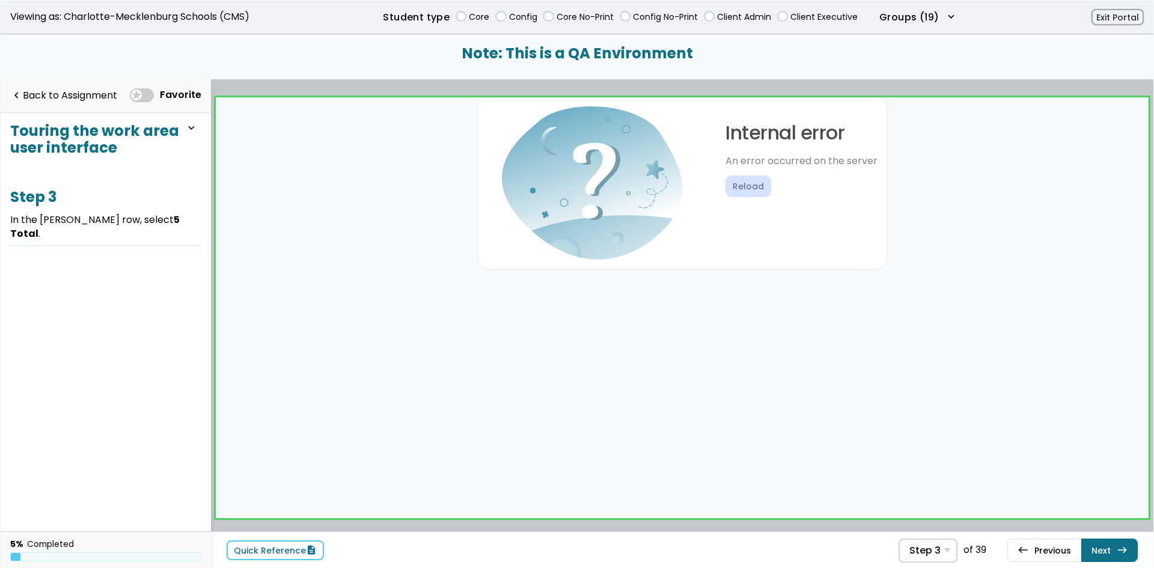
click at [1093, 441] on link at bounding box center [682, 307] width 933 height 421
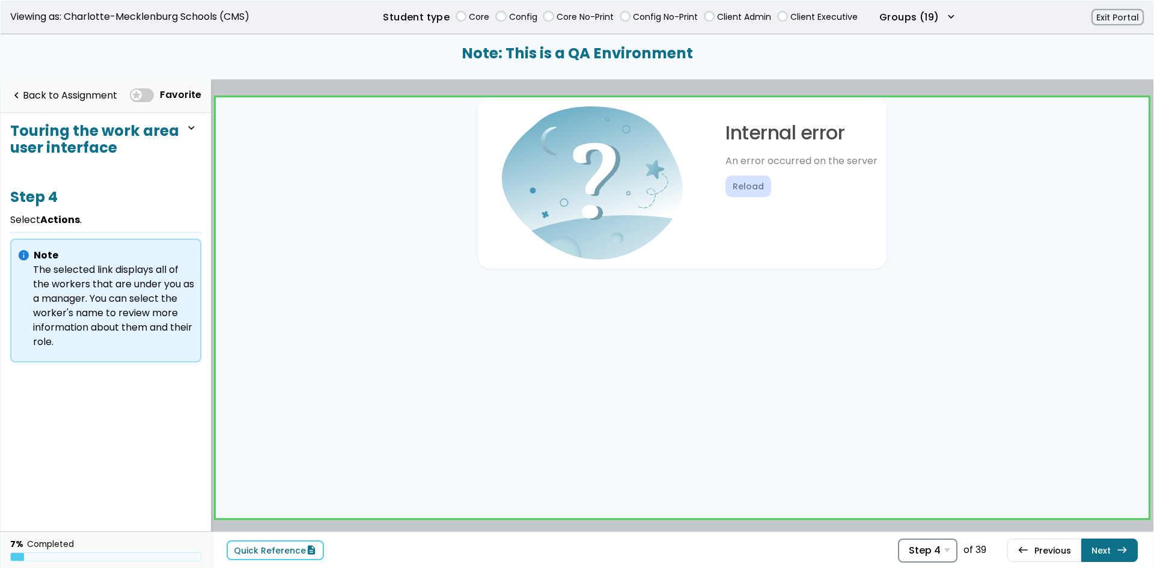
click at [957, 547] on div "Step 4 Step 1 Select My Team . Step 2 Select My Team . Step 3 In the James GAMa…" at bounding box center [928, 551] width 60 height 24
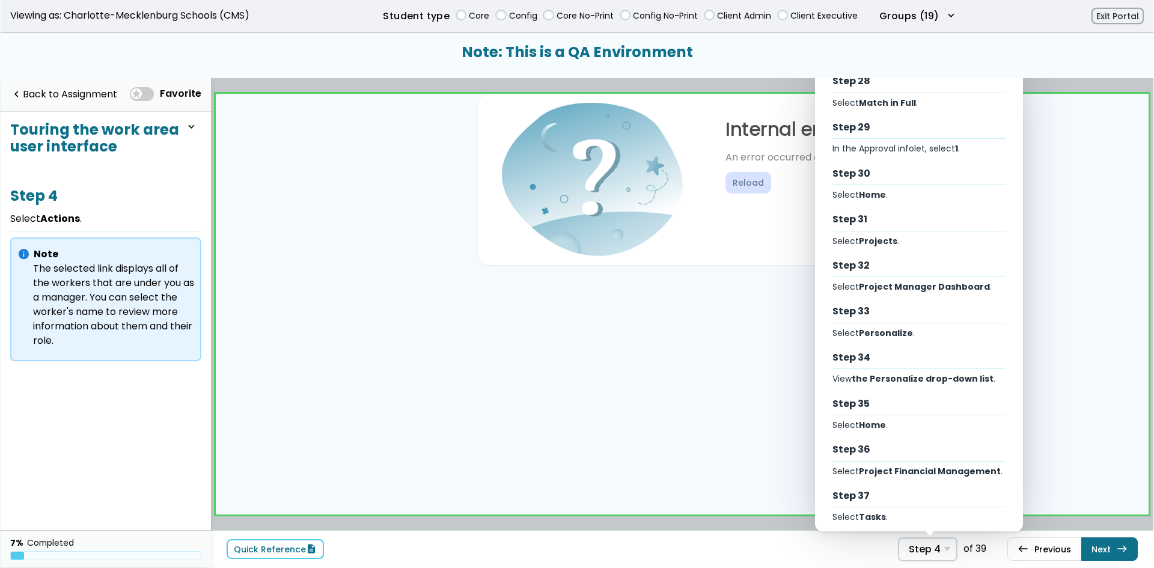
scroll to position [1353, 0]
click at [928, 494] on div "Step 39 Select Home ." at bounding box center [918, 505] width 185 height 46
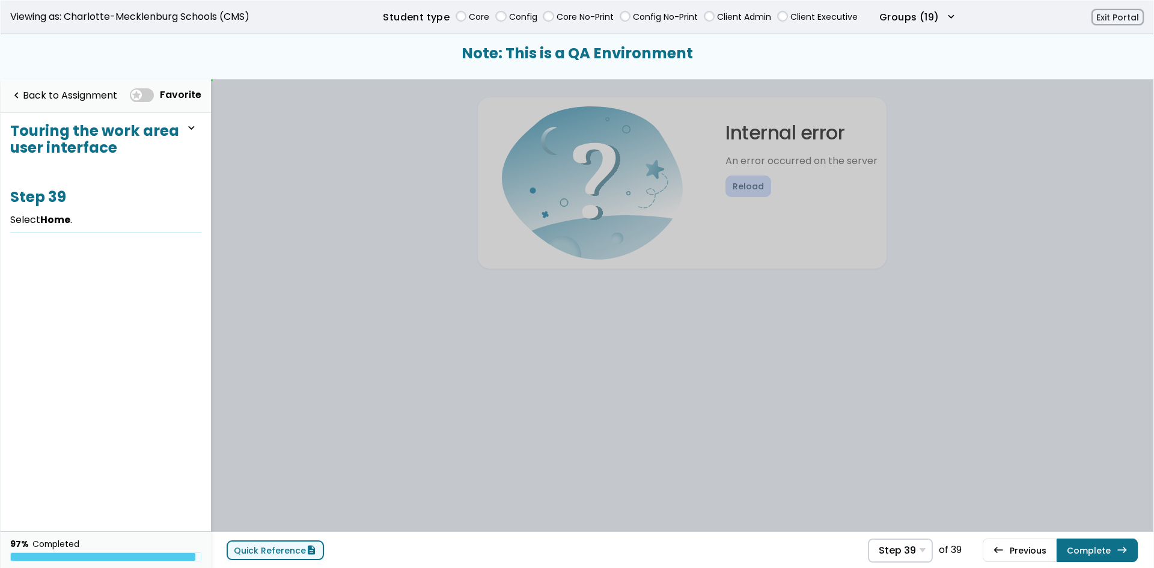
click at [276, 542] on link "Quick Reference description" at bounding box center [275, 550] width 97 height 20
click at [1078, 542] on button "Complete east" at bounding box center [1097, 550] width 81 height 23
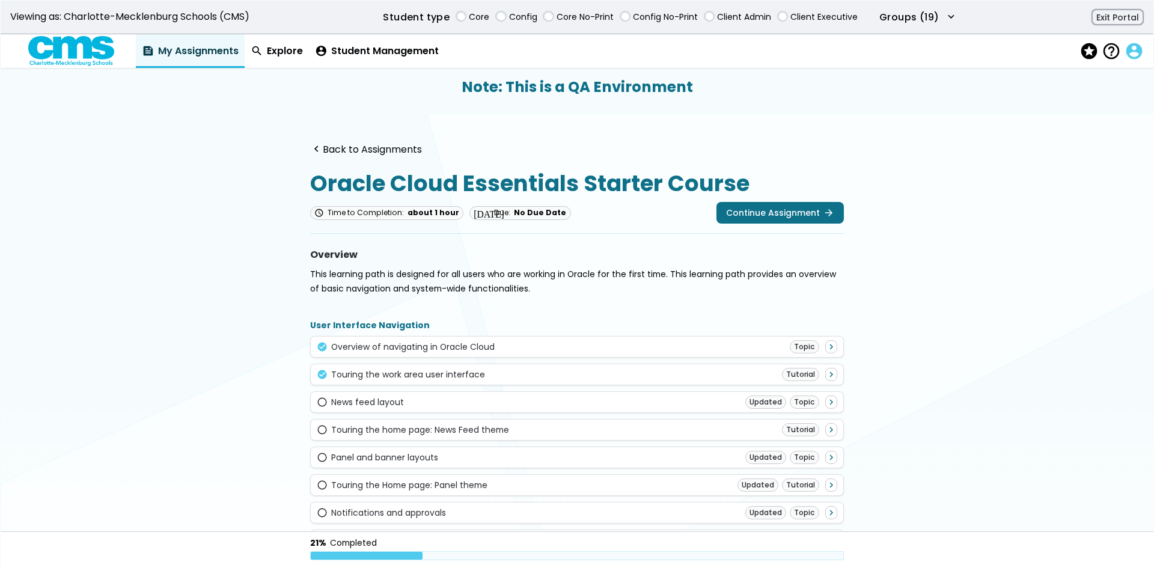
click at [1132, 46] on span "account_circle" at bounding box center [1133, 51] width 17 height 17
click at [1064, 70] on button "account_circle Profile" at bounding box center [1083, 75] width 107 height 22
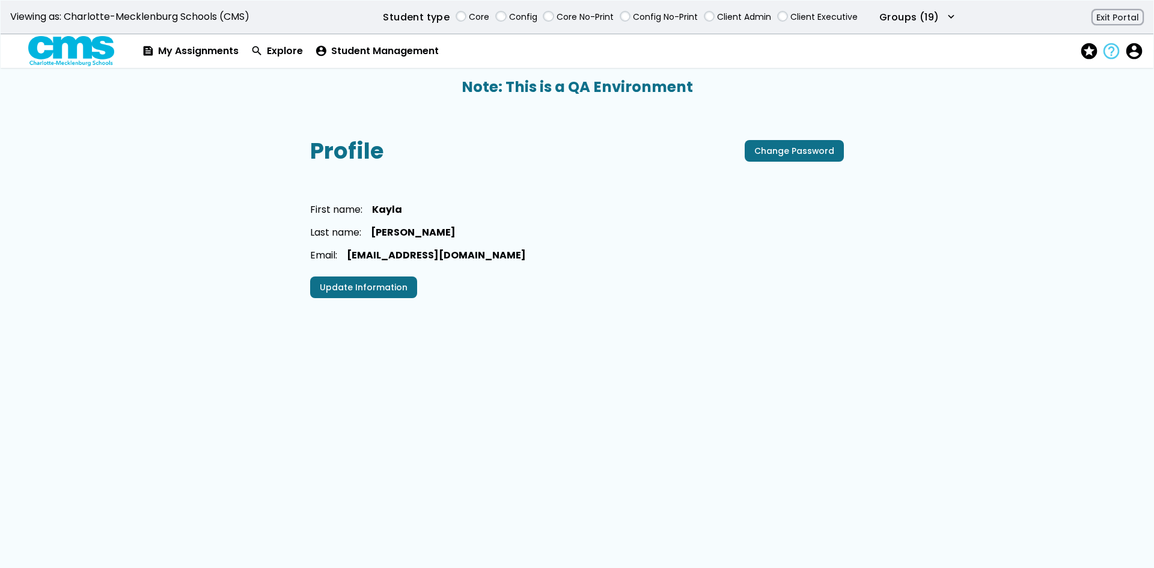
click at [1115, 47] on span "help_outline" at bounding box center [1110, 51] width 17 height 17
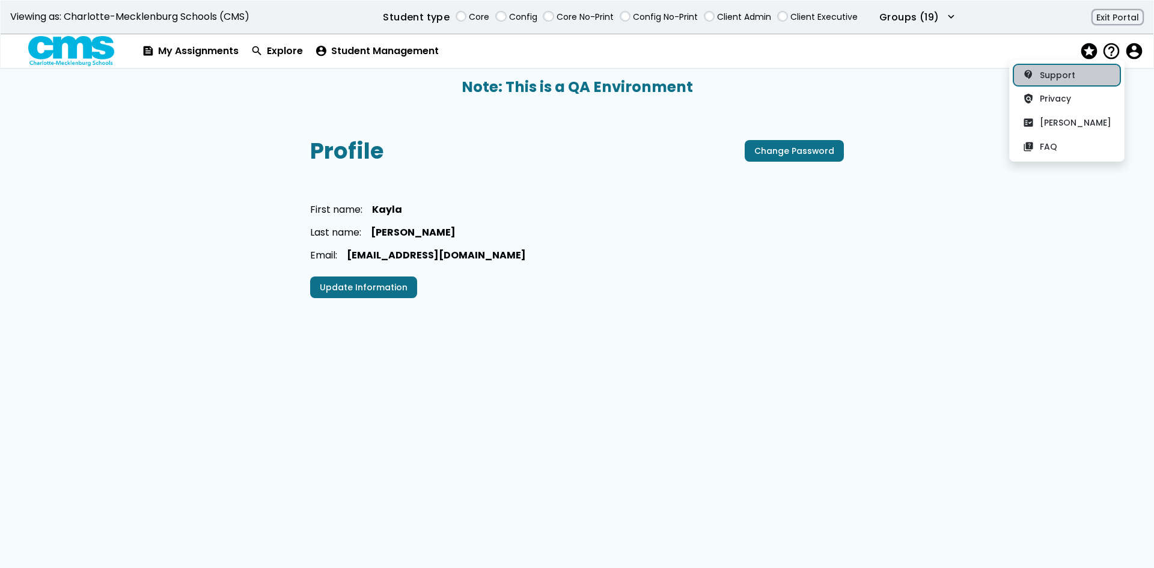
click at [1080, 77] on link "contact_support Support" at bounding box center [1066, 75] width 107 height 22
click at [1066, 103] on button "policy Privacy" at bounding box center [1066, 99] width 107 height 22
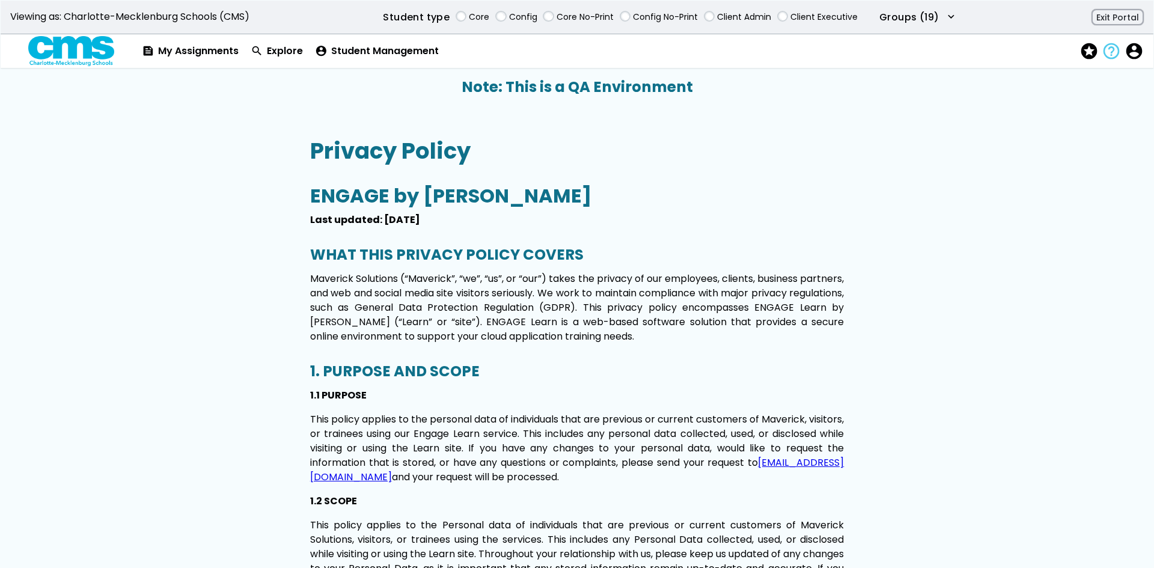
click at [1116, 57] on span "help_outline" at bounding box center [1110, 51] width 17 height 17
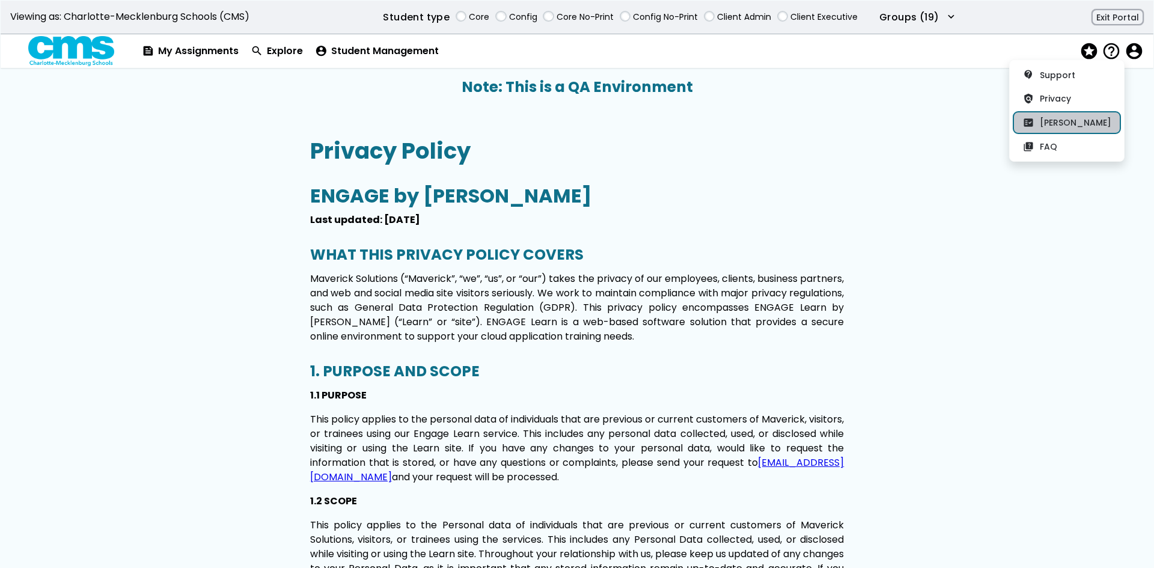
click at [1057, 115] on button "fact_check EULA" at bounding box center [1066, 123] width 107 height 22
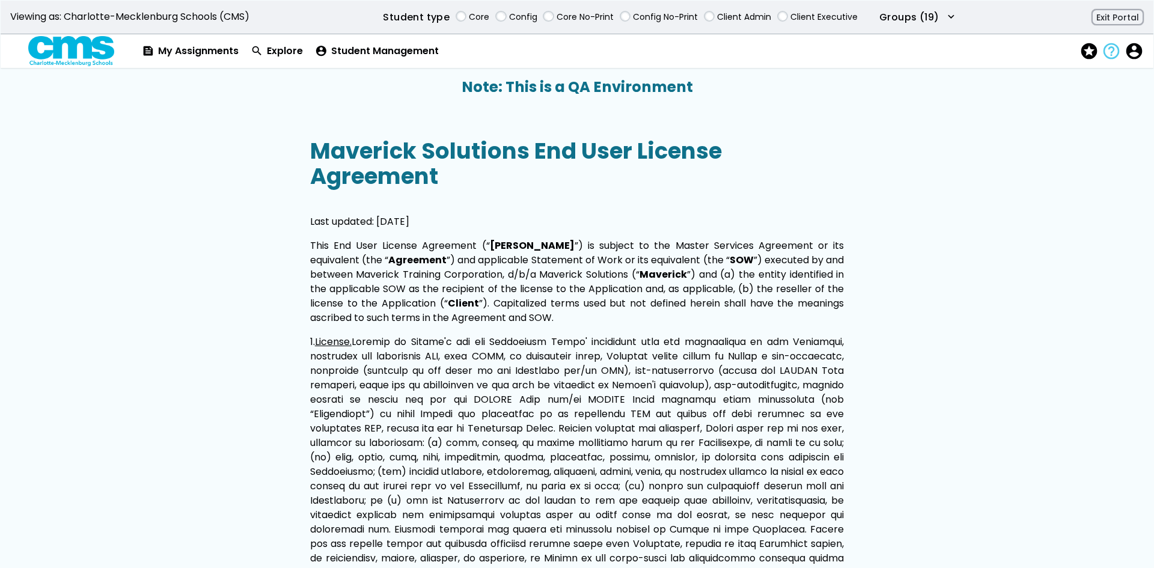
click at [1109, 55] on span "help_outline" at bounding box center [1110, 51] width 17 height 17
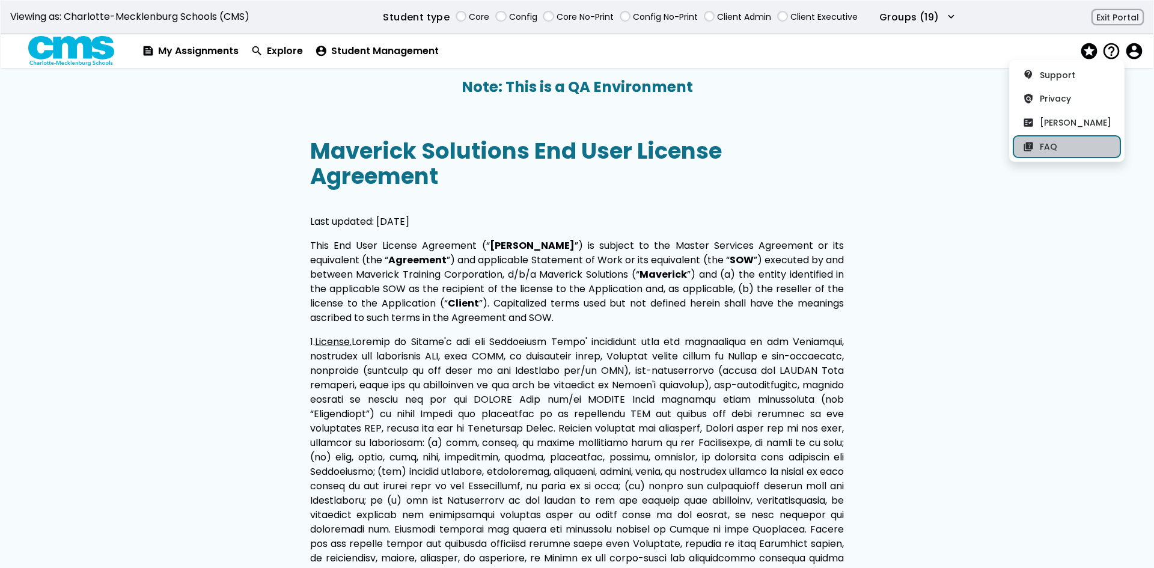
click at [1088, 145] on button "quiz FAQ" at bounding box center [1066, 147] width 107 height 22
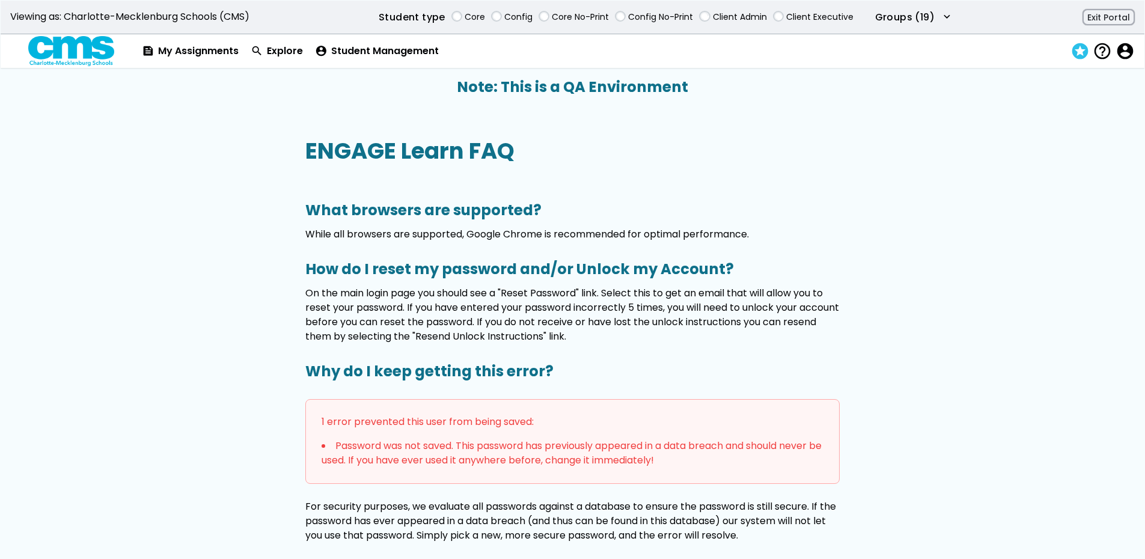
click at [1078, 49] on span "stars" at bounding box center [1078, 51] width 17 height 17
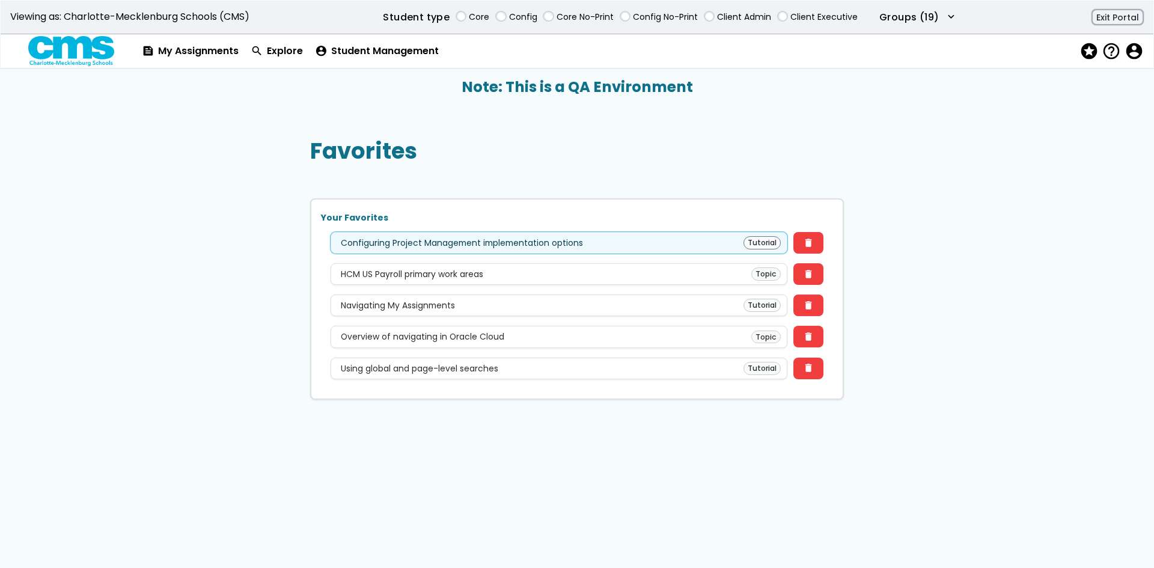
click at [609, 237] on div "Configuring Project Management implementation options Tutorial" at bounding box center [559, 242] width 444 height 13
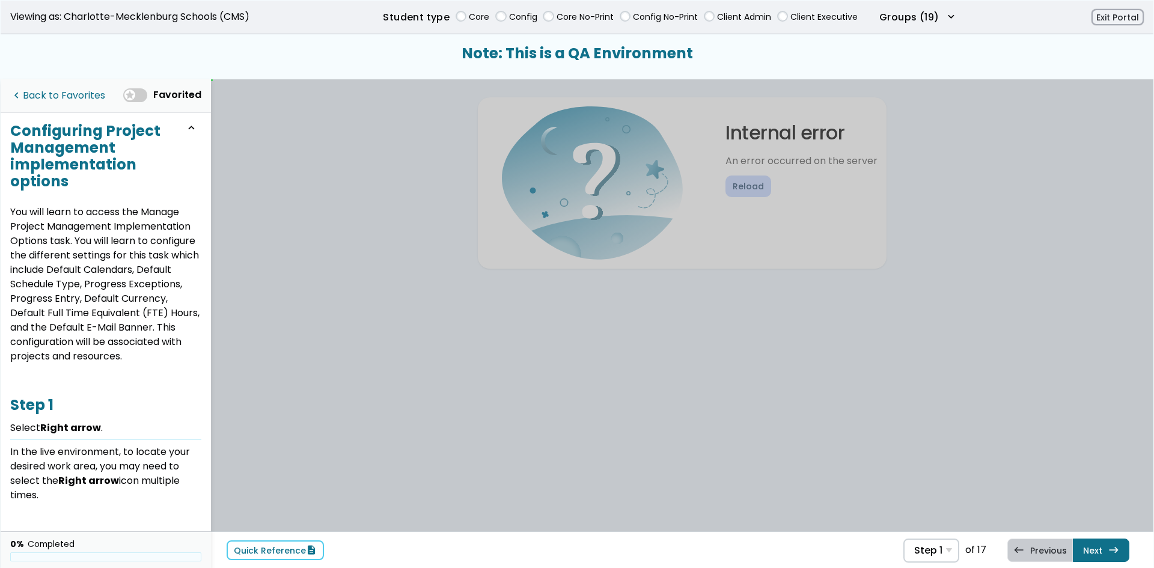
click at [94, 102] on link "navigate_before Back to Favorites" at bounding box center [57, 96] width 95 height 25
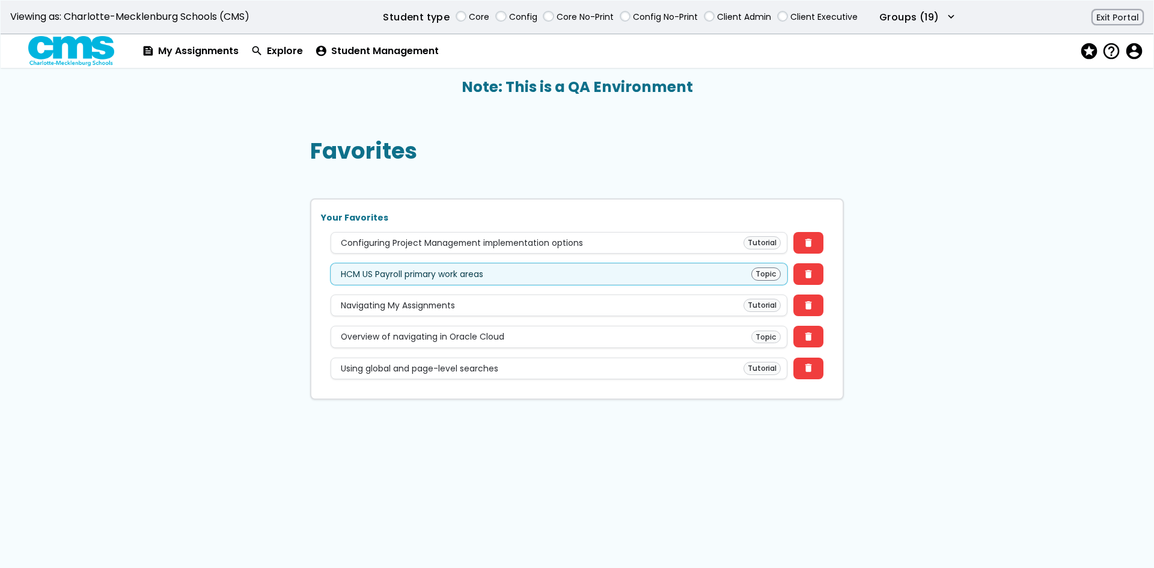
click at [756, 274] on div "Topic" at bounding box center [765, 273] width 29 height 13
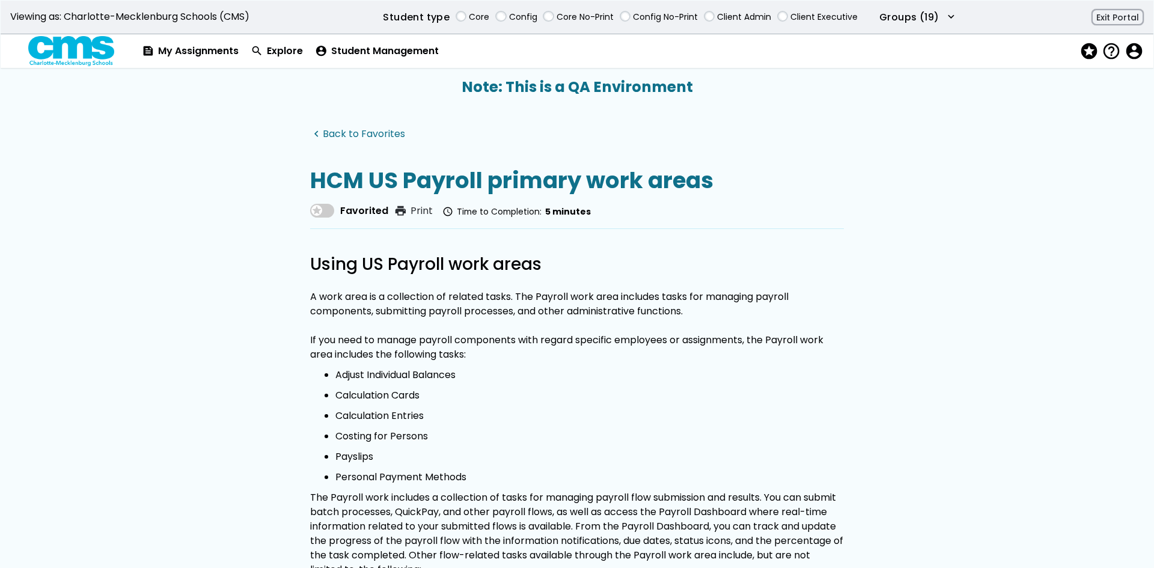
click at [382, 130] on link "navigate_before Back to Favorites" at bounding box center [357, 134] width 95 height 11
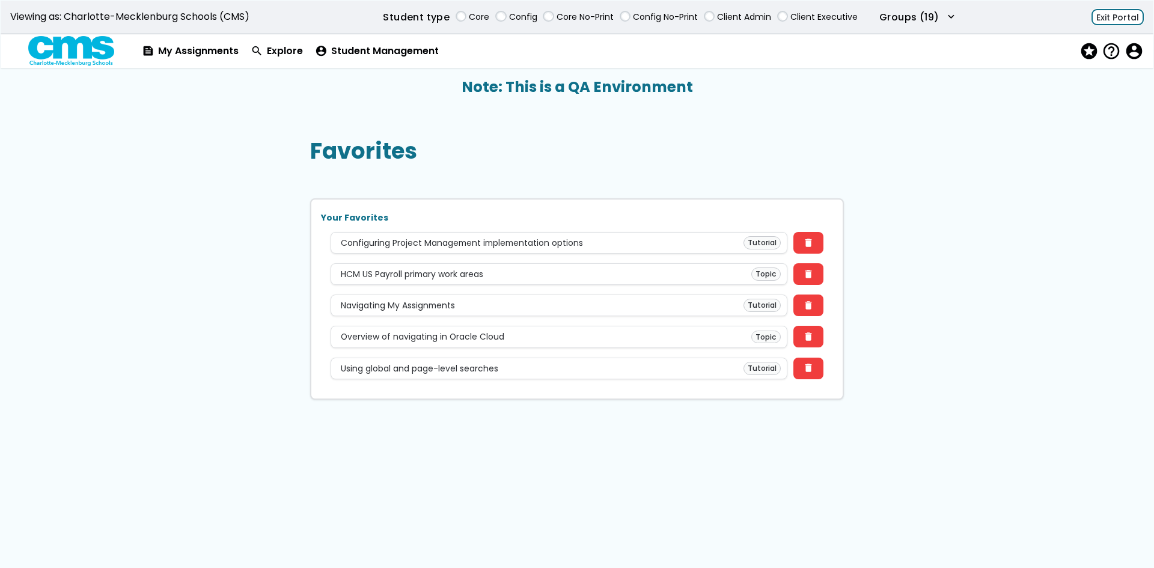
click at [1122, 10] on button "Exit Portal" at bounding box center [1117, 17] width 52 height 17
